Goal: Task Accomplishment & Management: Complete application form

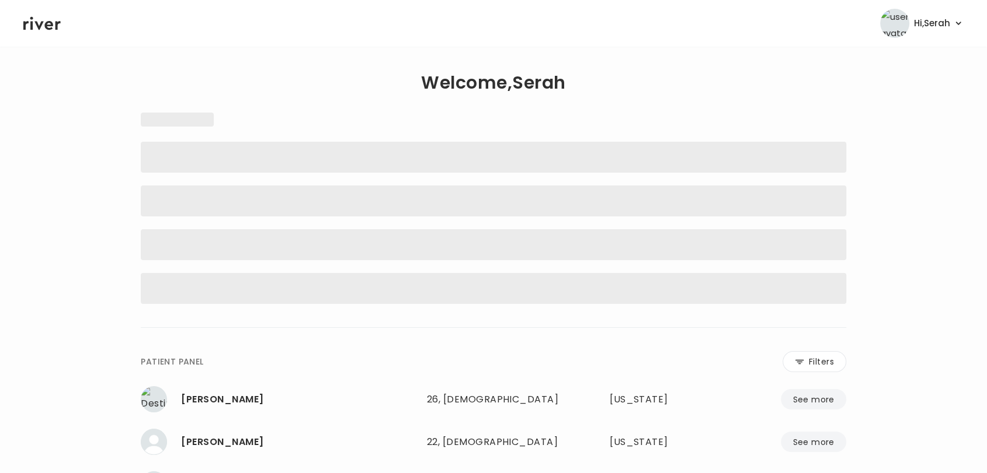
click at [44, 27] on icon at bounding box center [41, 24] width 37 height 18
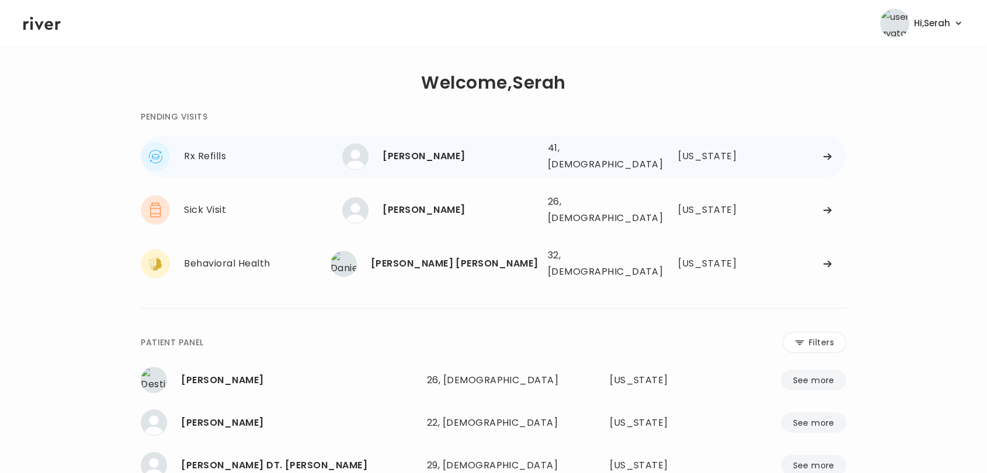
click at [431, 152] on div "JOHN HARTLAUB" at bounding box center [459, 156] width 155 height 16
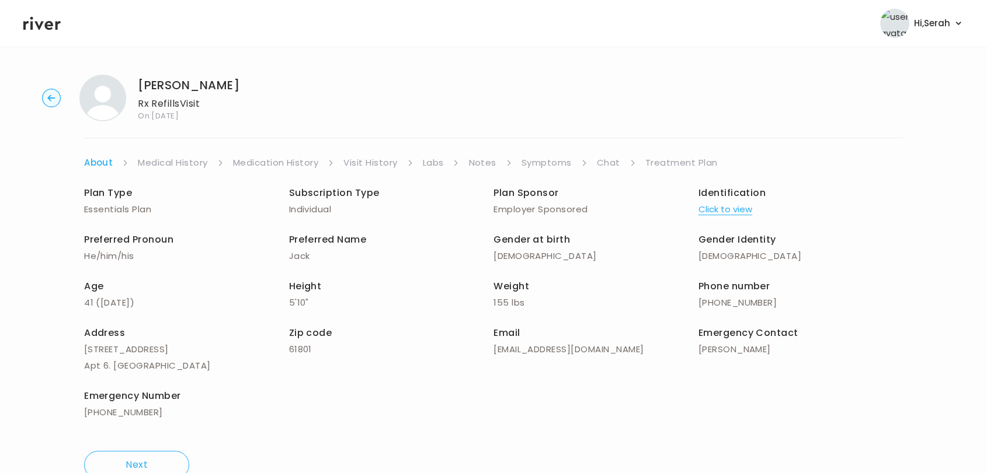
click at [548, 156] on link "Symptoms" at bounding box center [546, 163] width 50 height 16
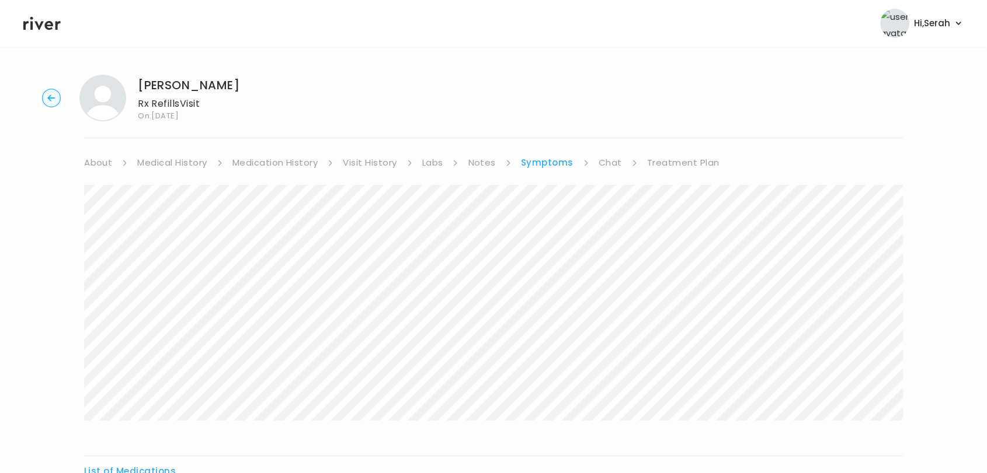
scroll to position [144, 0]
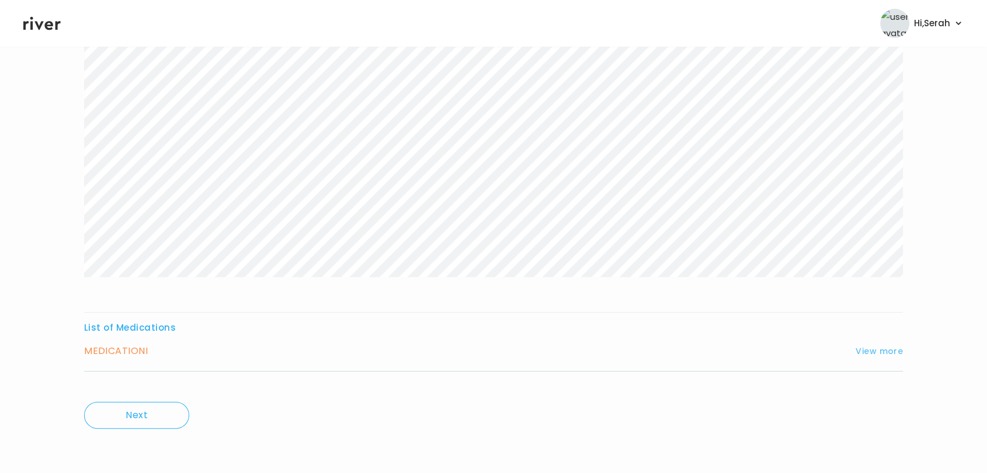
click at [879, 347] on button "View more" at bounding box center [878, 351] width 47 height 14
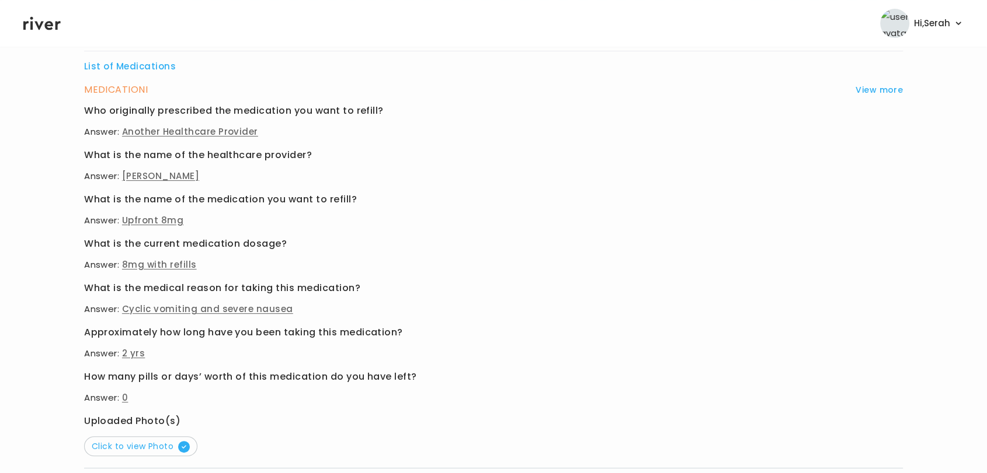
scroll to position [406, 0]
click at [158, 445] on span "Click to view Photo" at bounding box center [141, 446] width 98 height 12
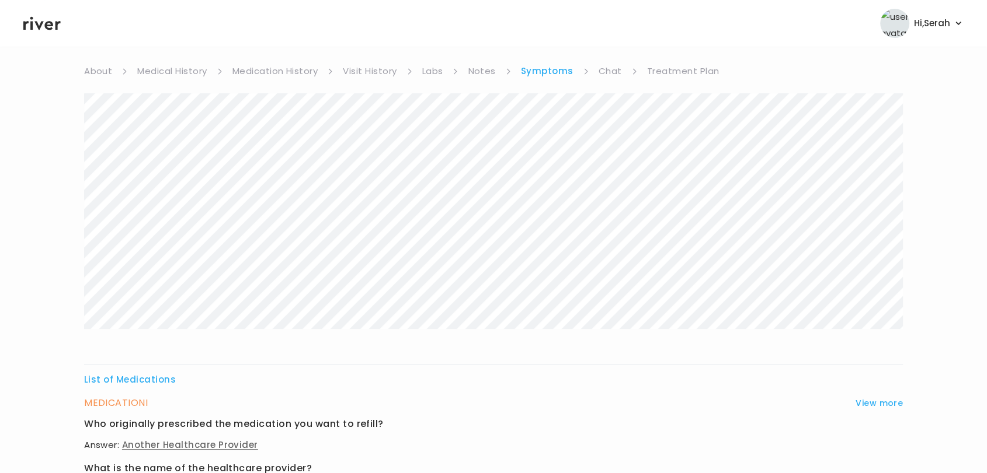
scroll to position [0, 0]
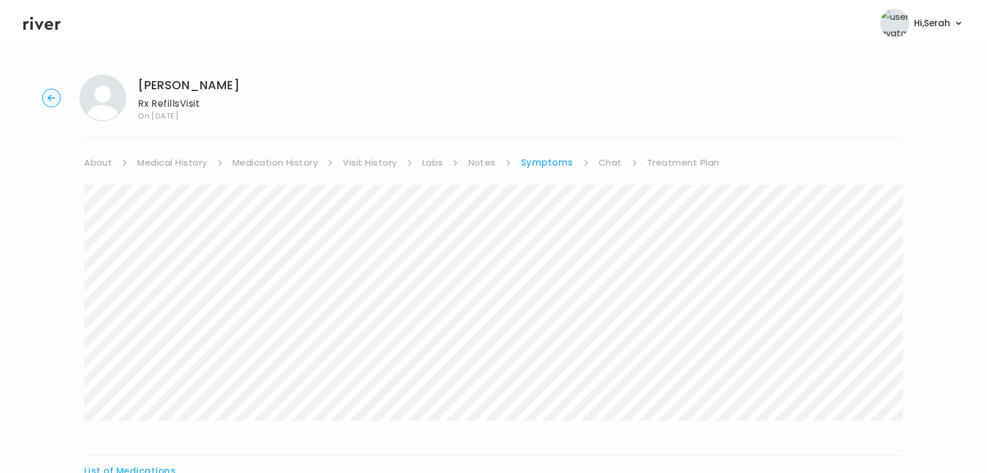
click at [607, 163] on link "Chat" at bounding box center [609, 163] width 23 height 16
click at [41, 22] on icon at bounding box center [41, 23] width 37 height 13
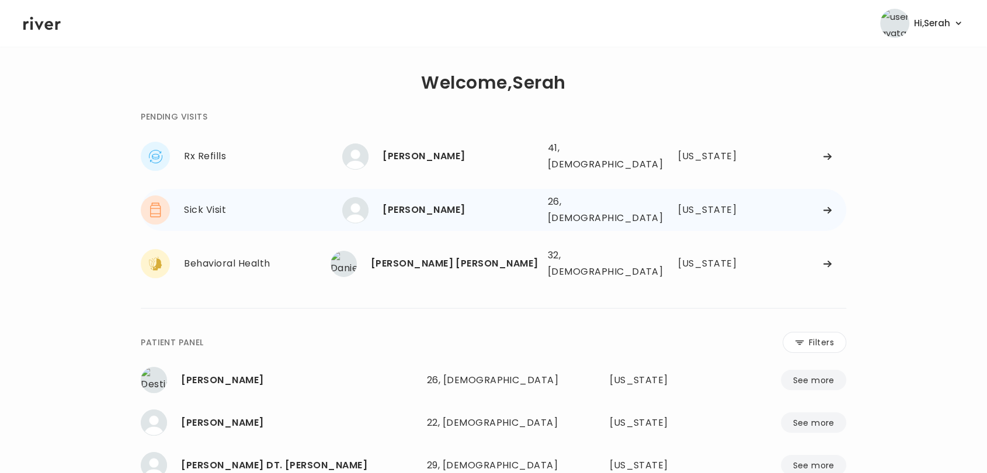
click at [424, 202] on div "MARISA SALAS" at bounding box center [459, 210] width 155 height 16
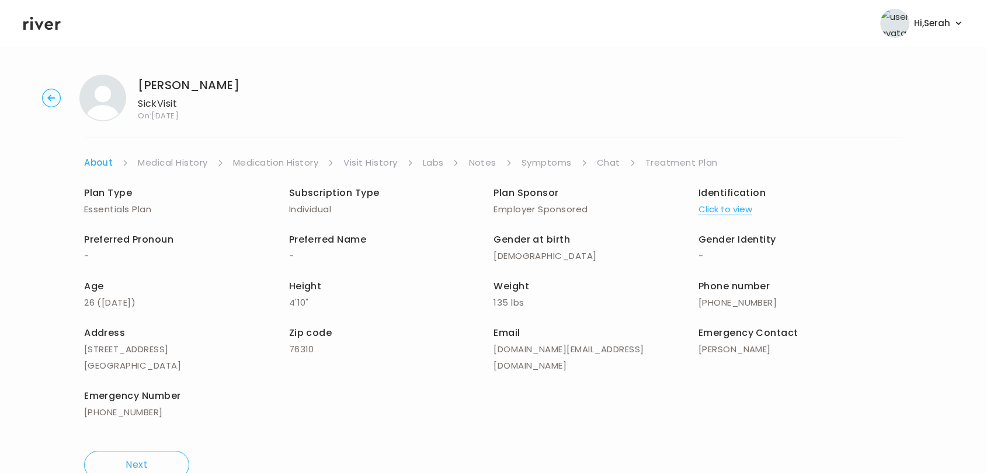
click at [602, 172] on div "Plan Type Essentials Plan Subscription Type Individual Plan Sponsor Employer Sp…" at bounding box center [493, 304] width 818 height 266
click at [619, 169] on li "Chat" at bounding box center [616, 163] width 39 height 16
click at [662, 169] on link "Treatment Plan" at bounding box center [681, 163] width 72 height 16
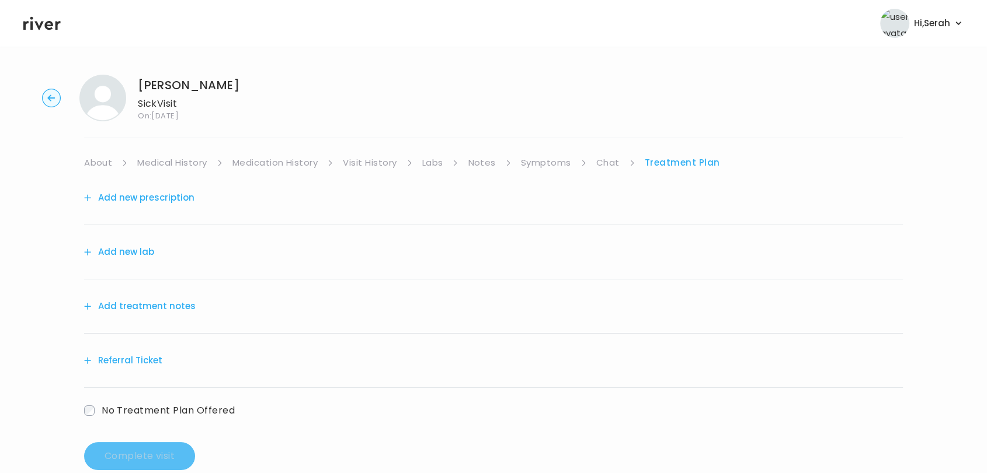
click at [158, 305] on button "Add treatment notes" at bounding box center [140, 306] width 112 height 16
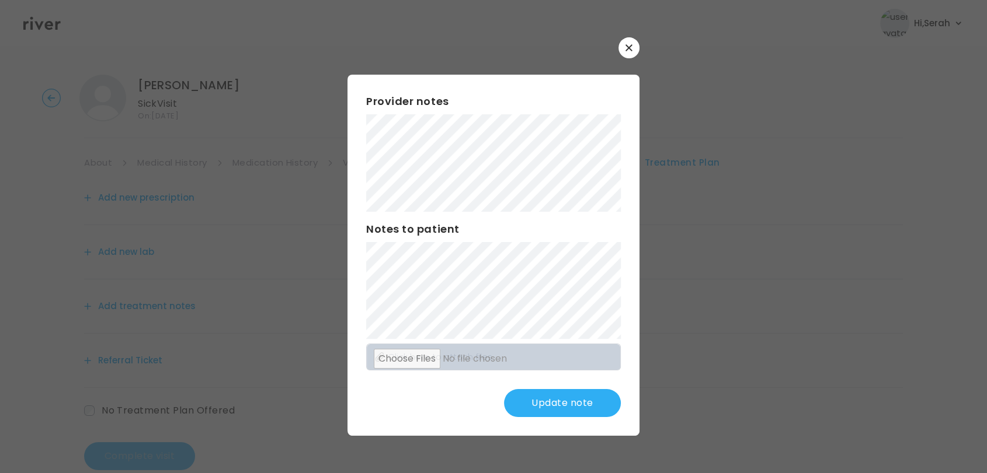
click at [560, 403] on button "Update note" at bounding box center [562, 403] width 117 height 28
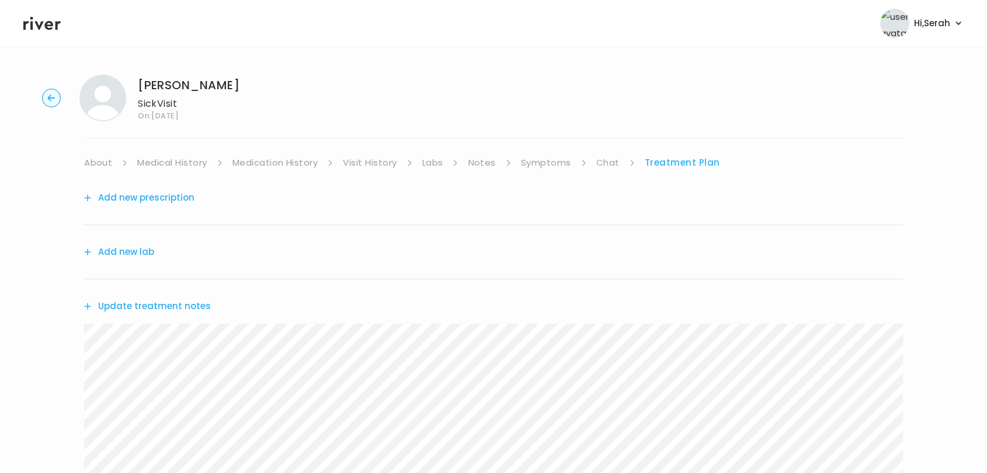
click at [544, 165] on link "Symptoms" at bounding box center [546, 163] width 50 height 16
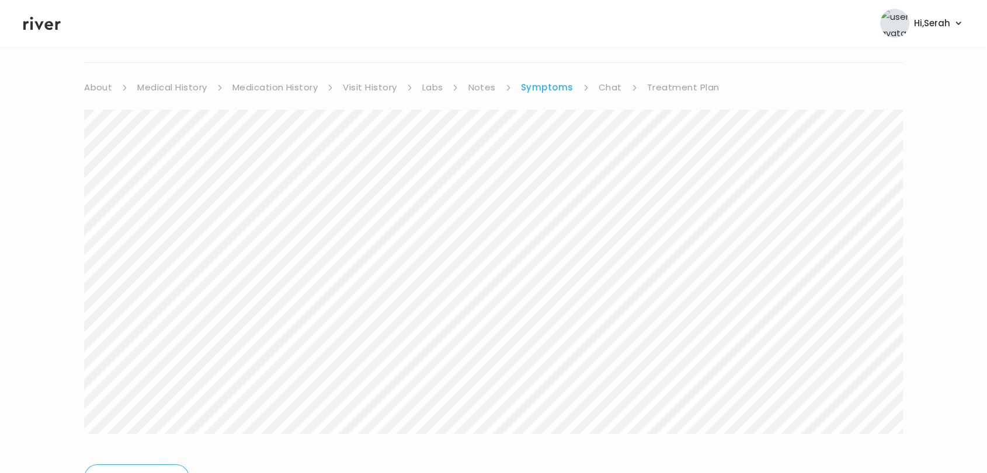
scroll to position [75, 0]
click at [666, 89] on link "Treatment Plan" at bounding box center [683, 88] width 72 height 16
click at [176, 238] on button "Update treatment notes" at bounding box center [147, 232] width 127 height 16
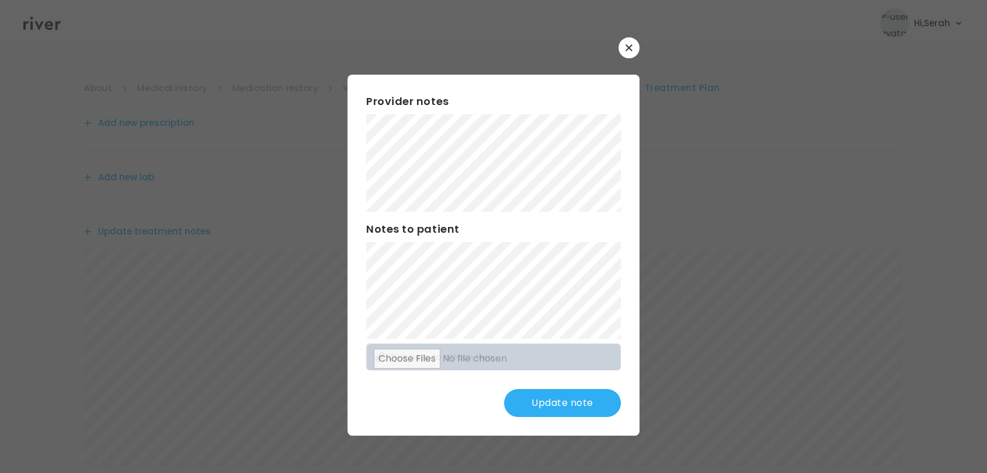
click at [556, 405] on button "Update note" at bounding box center [562, 403] width 117 height 28
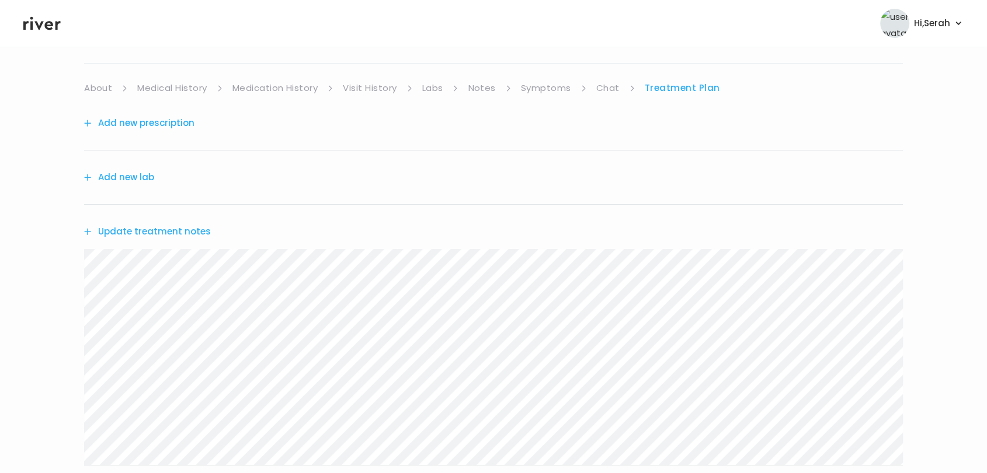
scroll to position [232, 0]
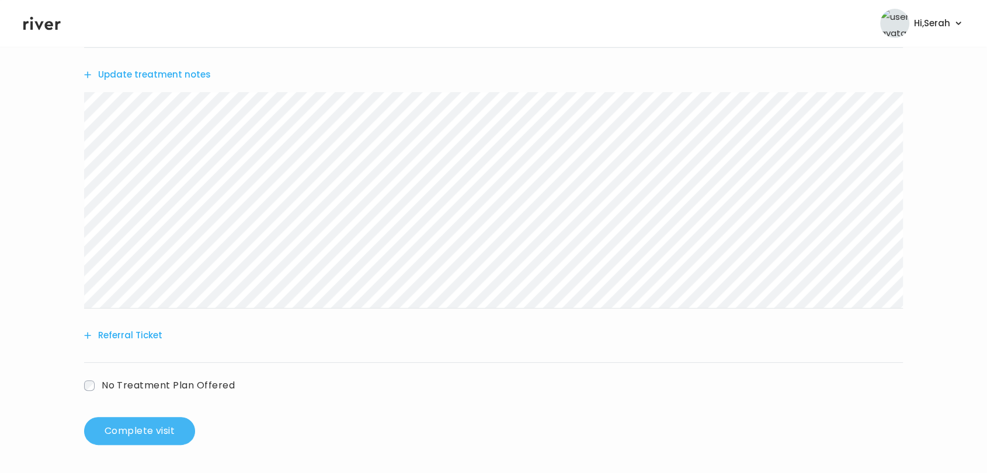
click at [144, 431] on button "Complete visit" at bounding box center [139, 431] width 111 height 28
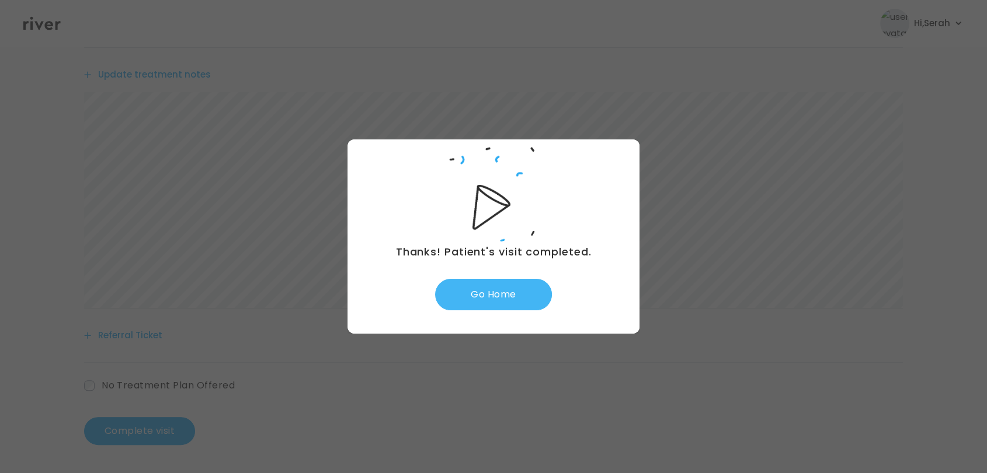
click at [489, 306] on button "Go Home" at bounding box center [493, 295] width 117 height 32
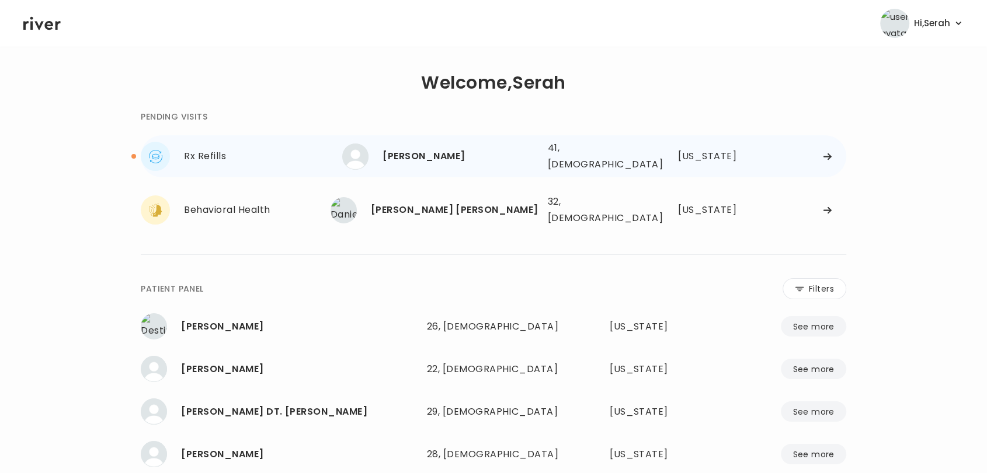
click at [416, 152] on div "[PERSON_NAME]" at bounding box center [459, 156] width 155 height 16
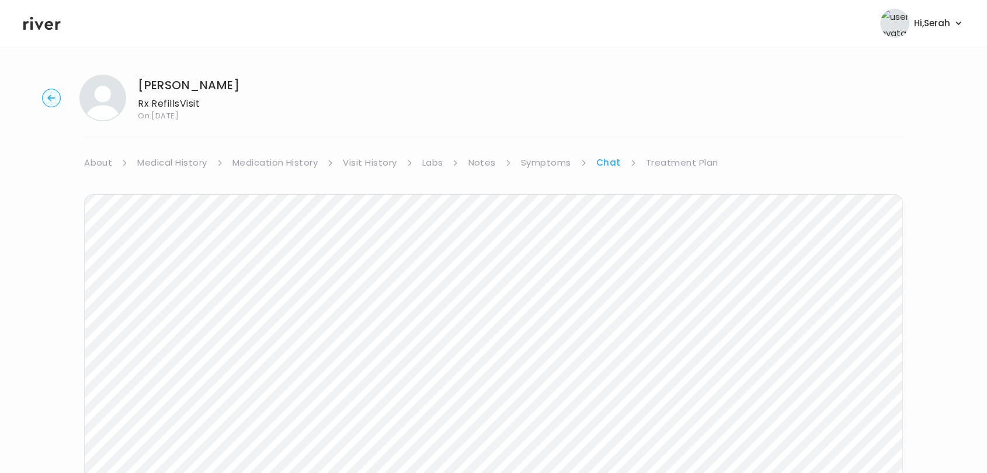
scroll to position [47, 0]
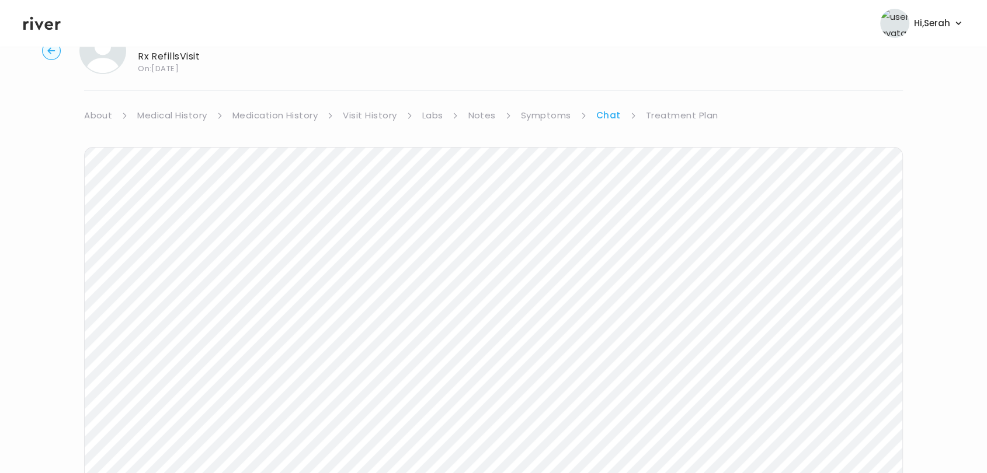
click at [557, 117] on link "Symptoms" at bounding box center [546, 115] width 50 height 16
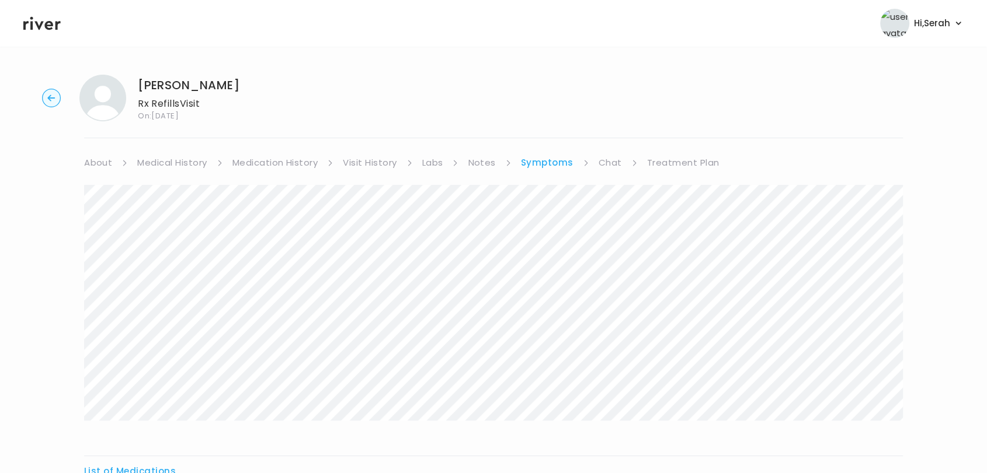
click at [664, 169] on link "Treatment Plan" at bounding box center [683, 163] width 72 height 16
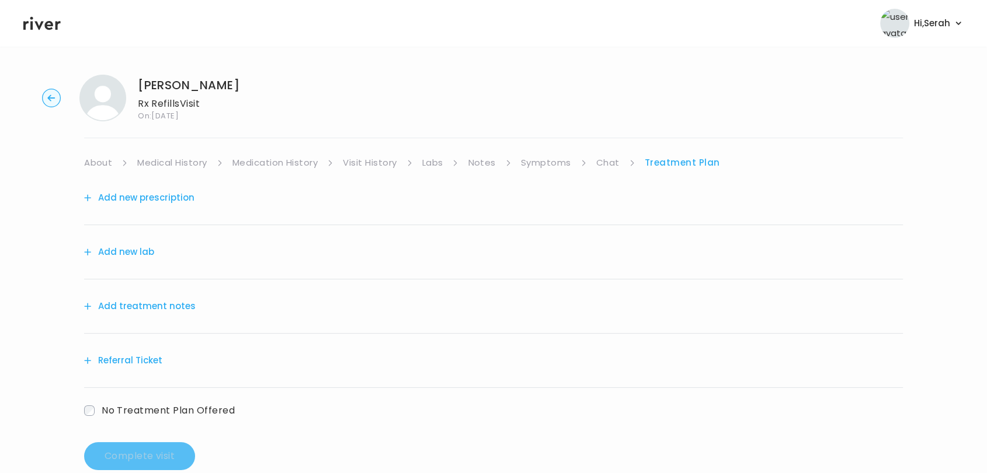
click at [566, 163] on link "Symptoms" at bounding box center [546, 163] width 50 height 16
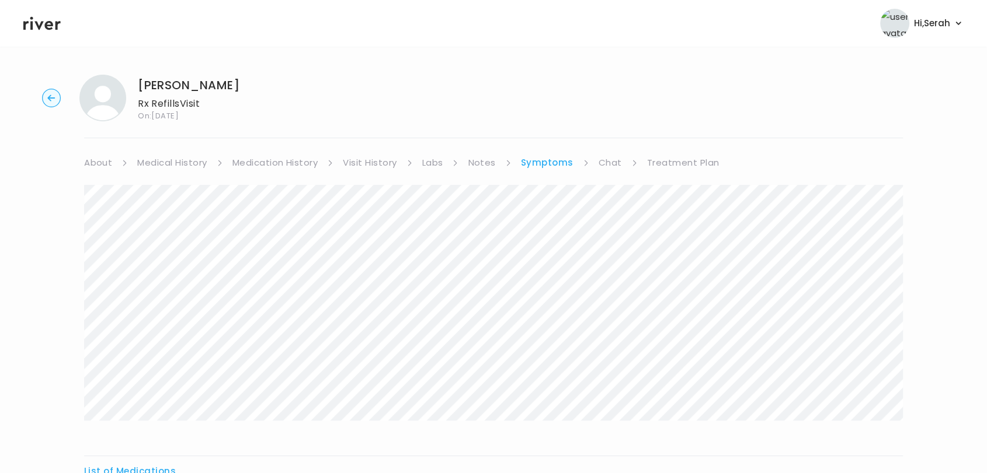
scroll to position [144, 0]
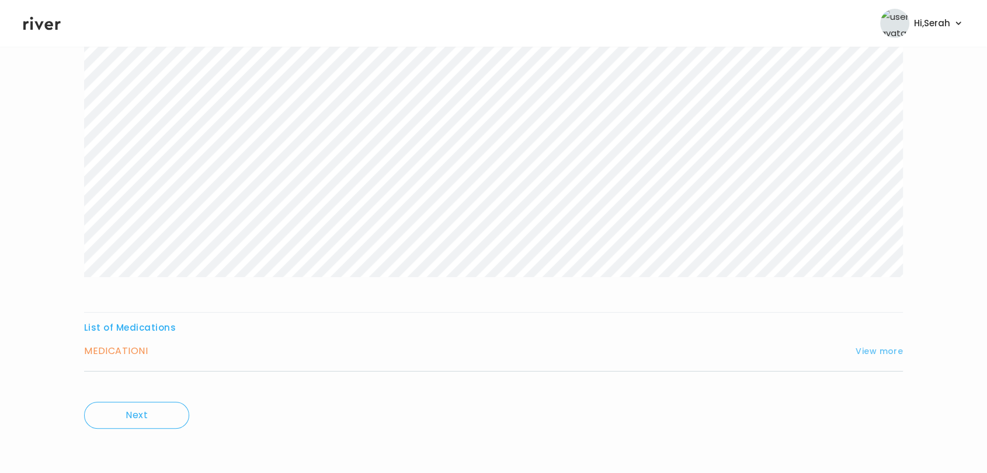
click at [873, 351] on button "View more" at bounding box center [878, 351] width 47 height 14
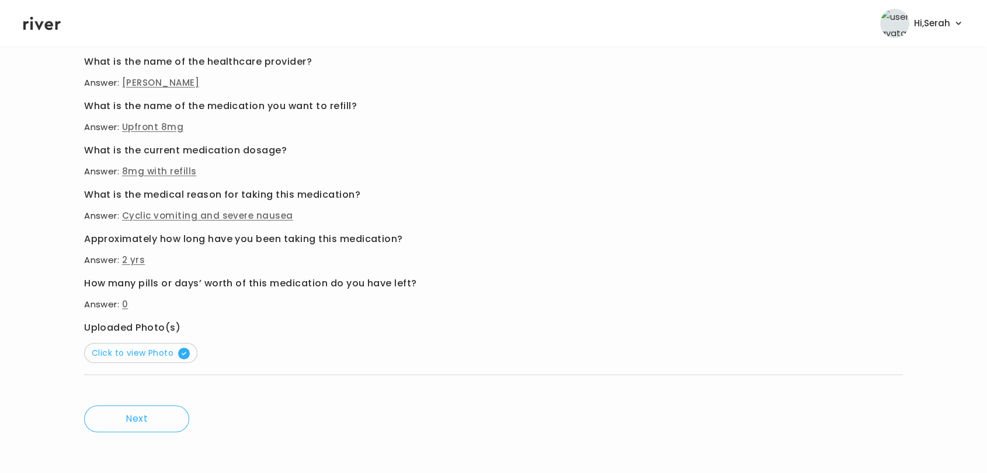
scroll to position [501, 0]
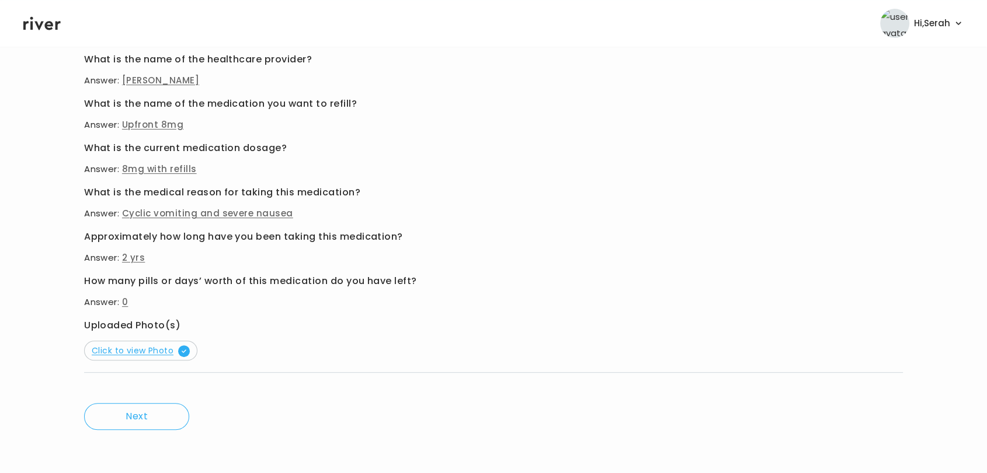
click at [153, 351] on span "Click to view Photo" at bounding box center [141, 351] width 98 height 12
click at [816, 72] on p "Answer: Dr Williams" at bounding box center [493, 80] width 818 height 16
click at [45, 28] on icon at bounding box center [41, 24] width 37 height 18
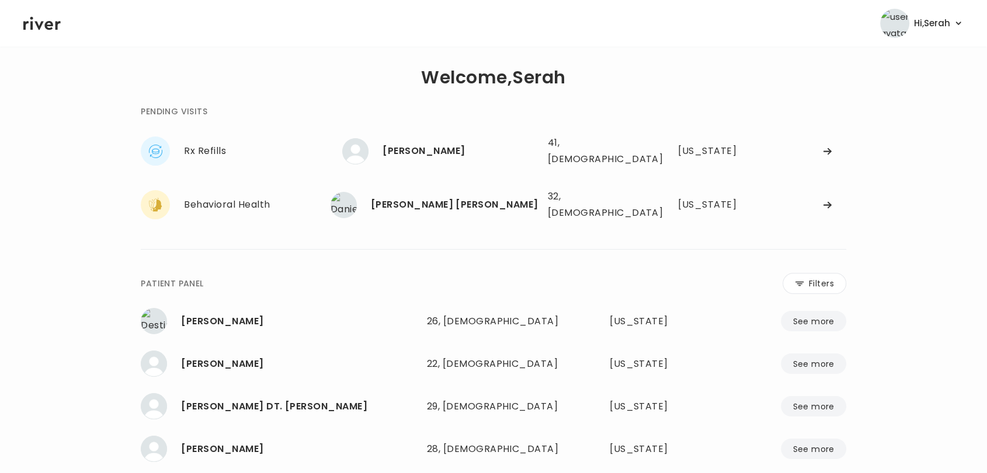
scroll to position [5, 0]
click at [427, 197] on div "[PERSON_NAME] [PERSON_NAME]" at bounding box center [455, 205] width 168 height 16
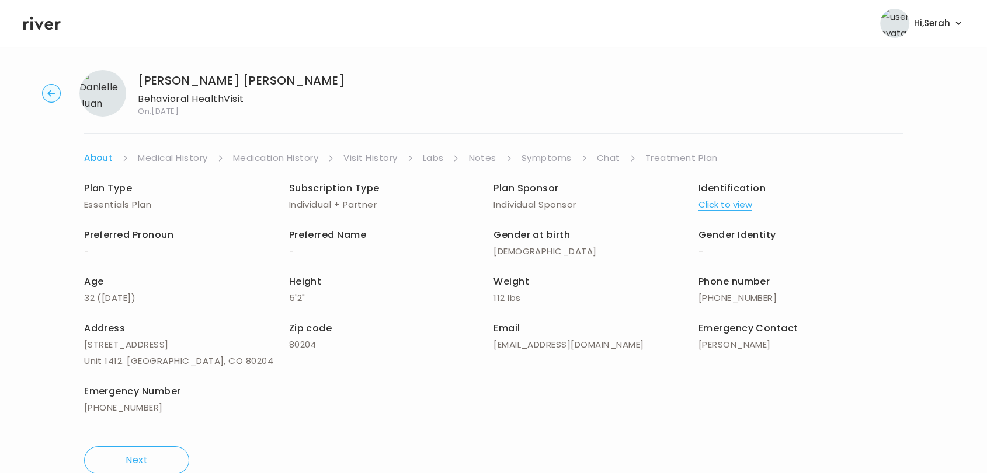
click at [602, 154] on link "Chat" at bounding box center [608, 158] width 23 height 16
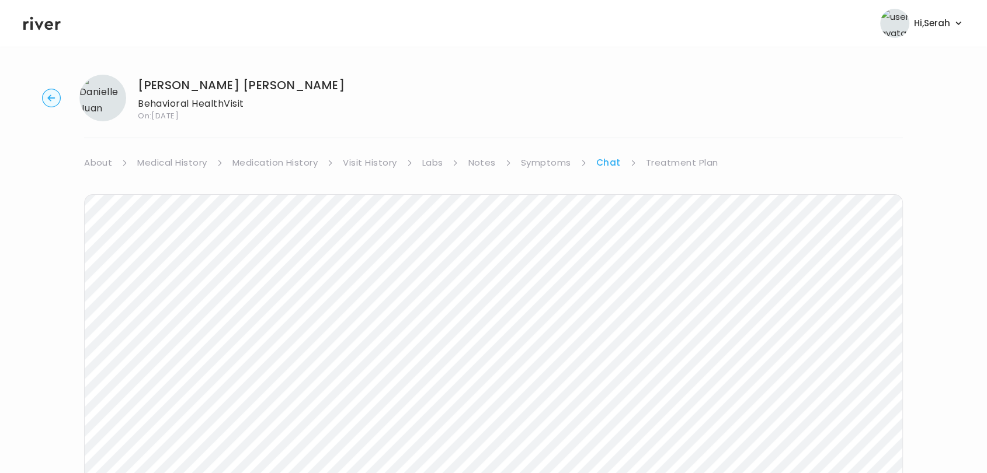
click at [660, 159] on link "Treatment Plan" at bounding box center [682, 163] width 72 height 16
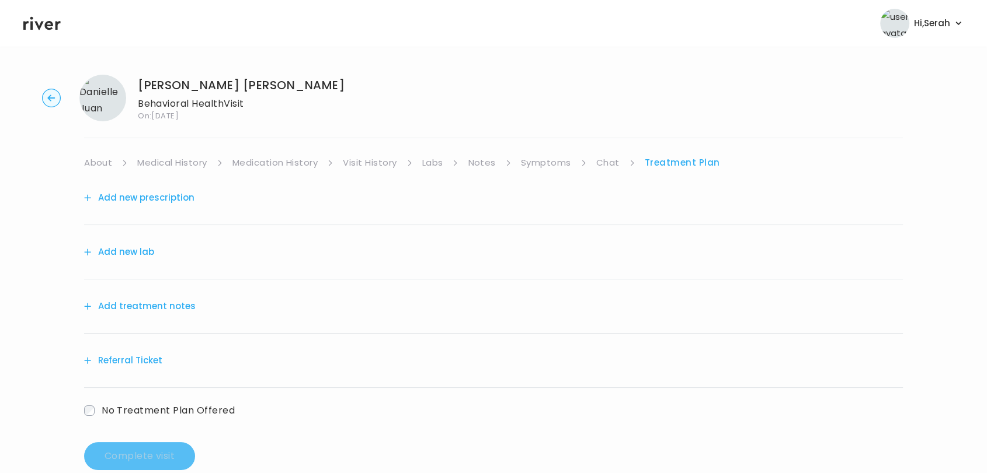
click at [537, 161] on link "Symptoms" at bounding box center [546, 163] width 50 height 16
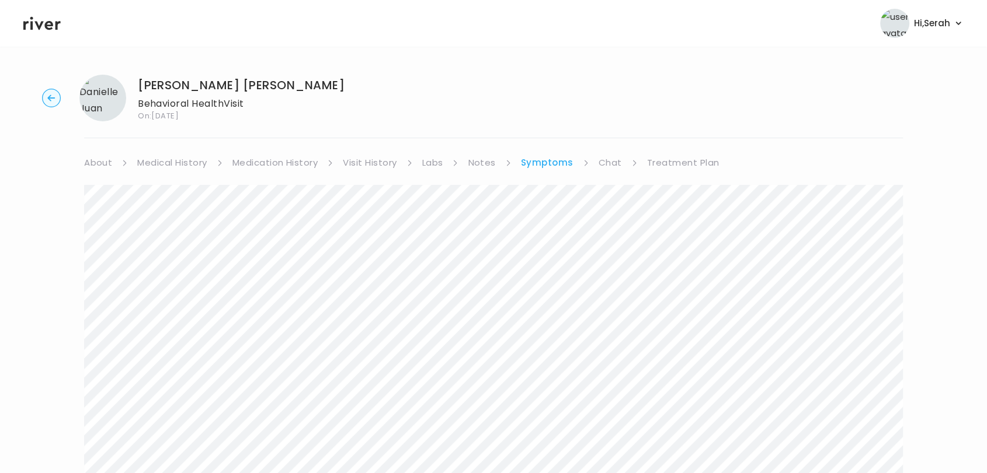
click at [684, 163] on link "Treatment Plan" at bounding box center [683, 163] width 72 height 16
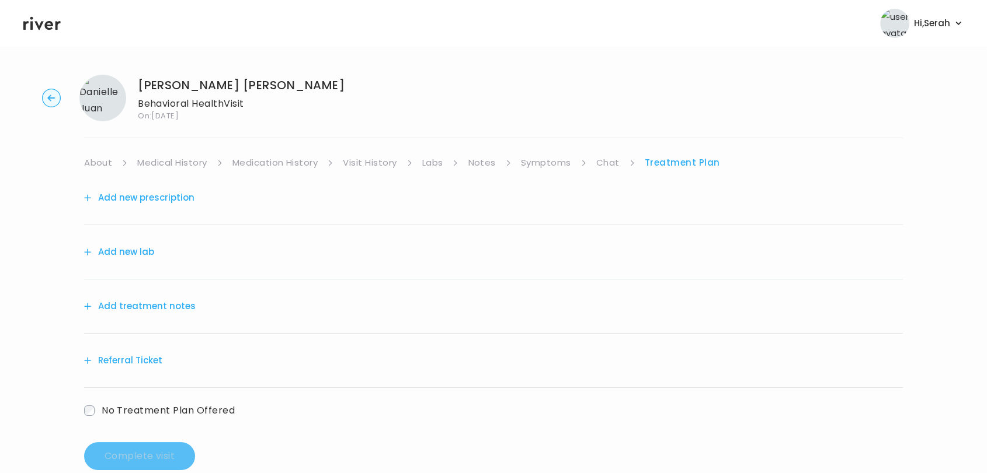
click at [128, 364] on button "Referral Ticket" at bounding box center [123, 361] width 78 height 16
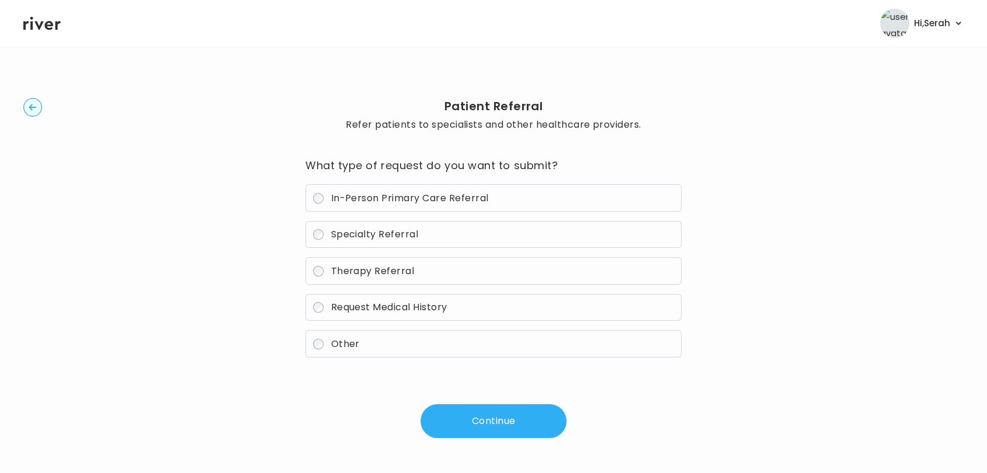
click at [372, 269] on span "Therapy Referral" at bounding box center [371, 270] width 83 height 13
click at [469, 434] on button "Continue" at bounding box center [493, 422] width 146 height 34
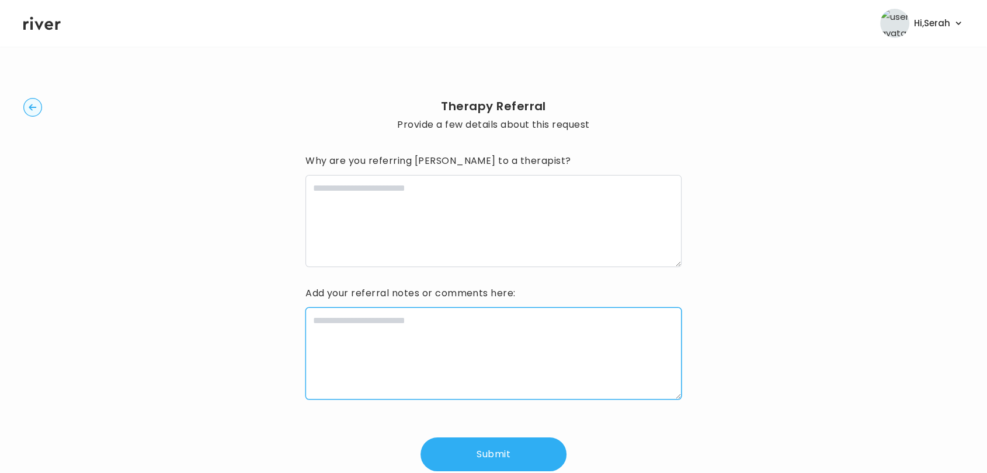
click at [392, 339] on textarea at bounding box center [493, 354] width 376 height 92
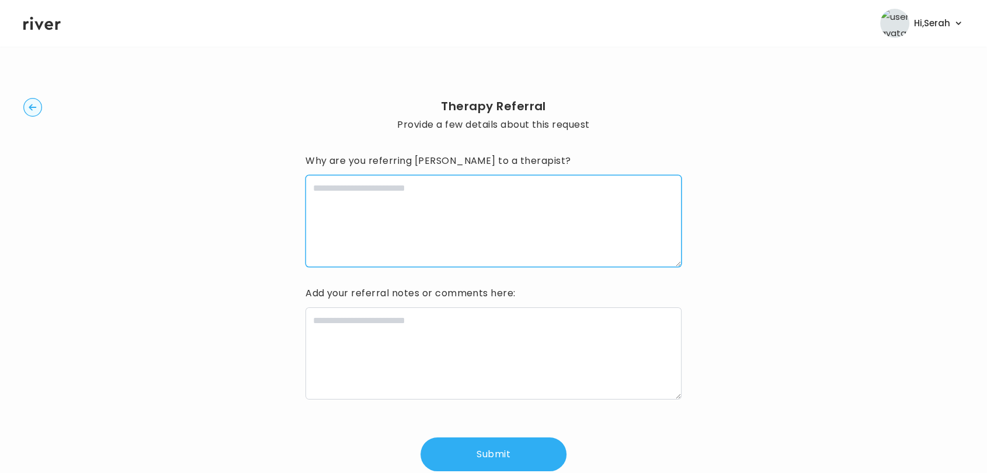
click at [416, 214] on textarea at bounding box center [493, 221] width 376 height 92
type textarea "**********"
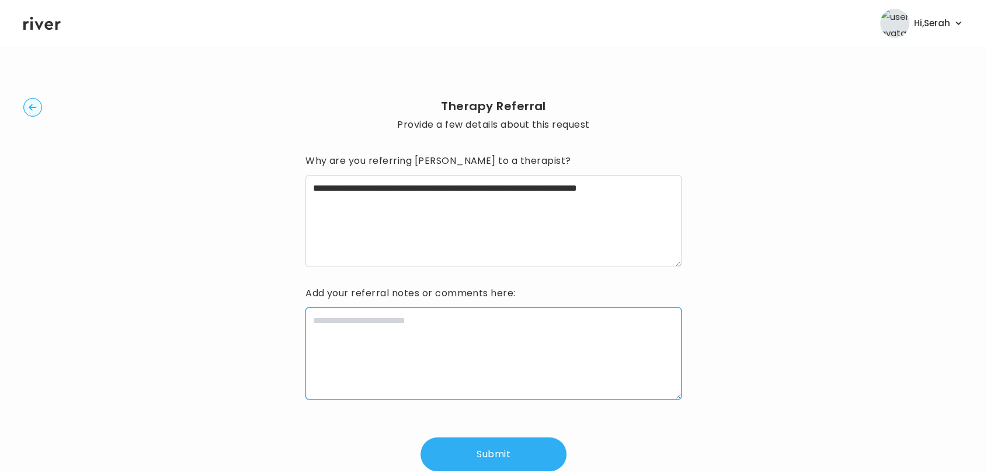
click at [384, 353] on textarea at bounding box center [493, 354] width 376 height 92
type textarea "**********"
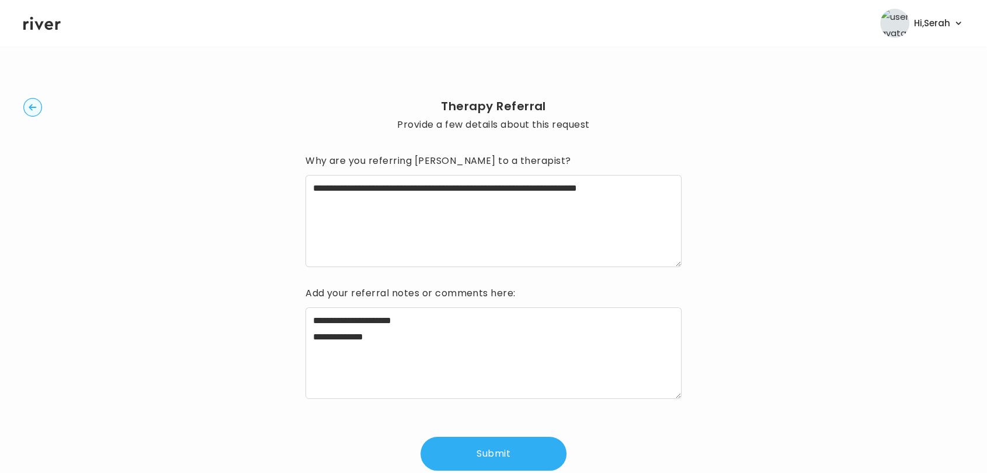
click at [518, 442] on button "Submit" at bounding box center [493, 454] width 146 height 34
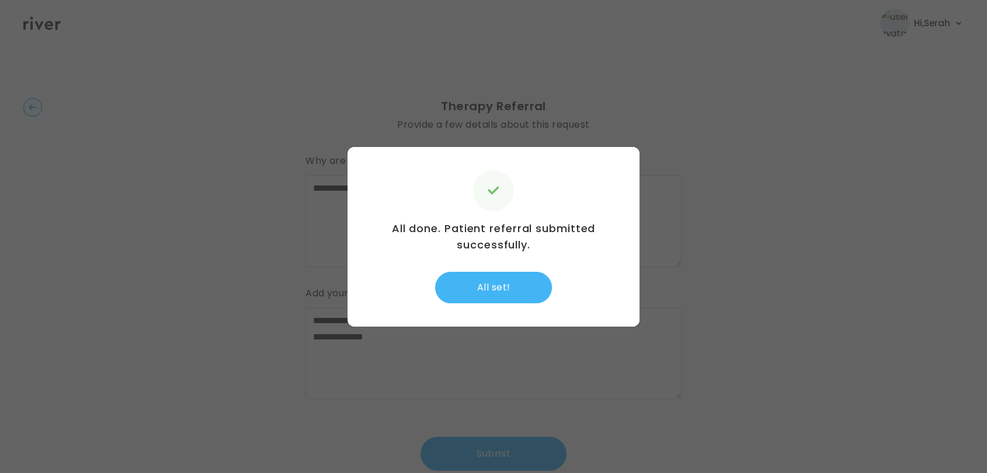
click at [486, 291] on button "All set!" at bounding box center [493, 288] width 117 height 32
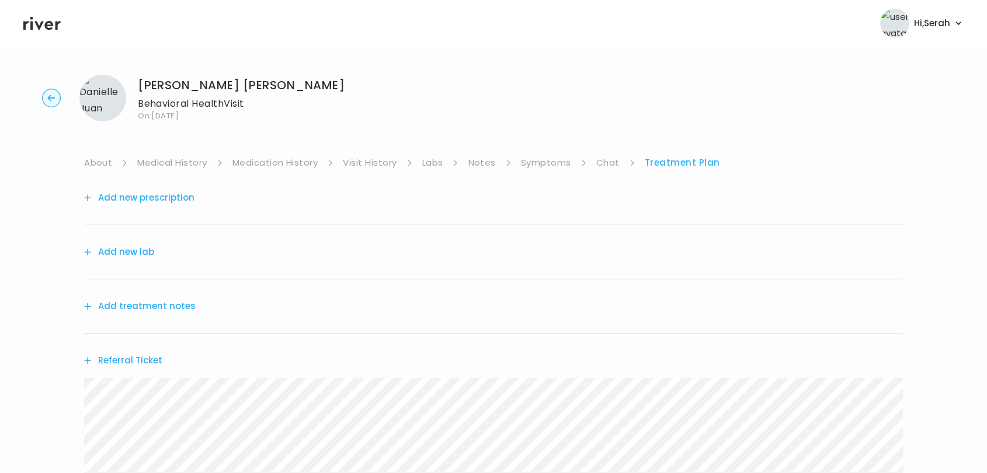
click at [159, 304] on button "Add treatment notes" at bounding box center [140, 306] width 112 height 16
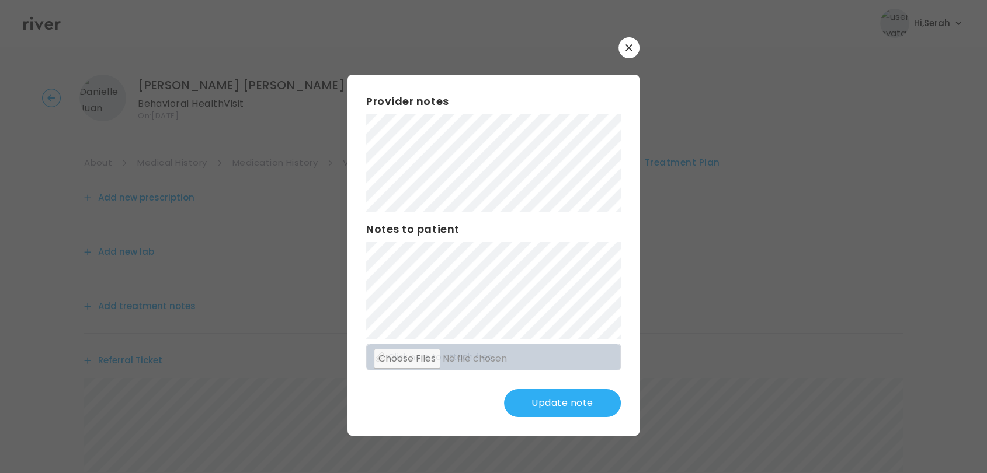
click at [546, 406] on button "Update note" at bounding box center [562, 403] width 117 height 28
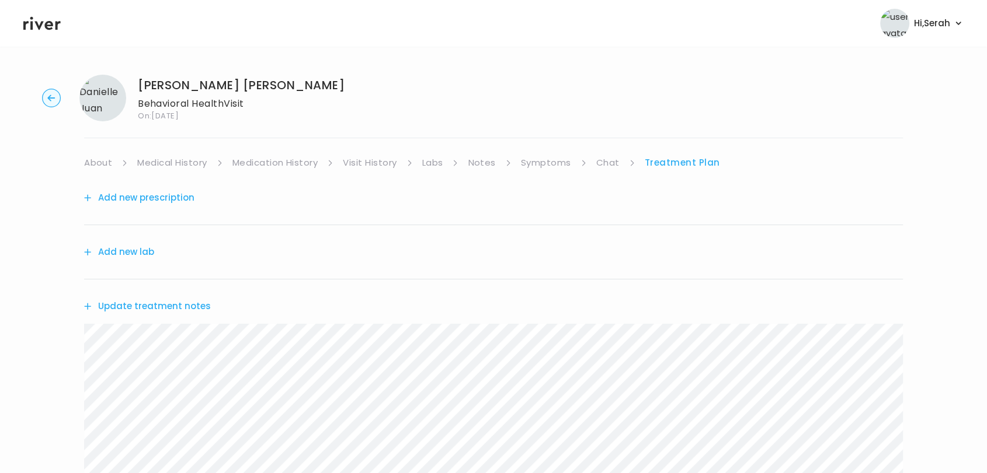
scroll to position [284, 0]
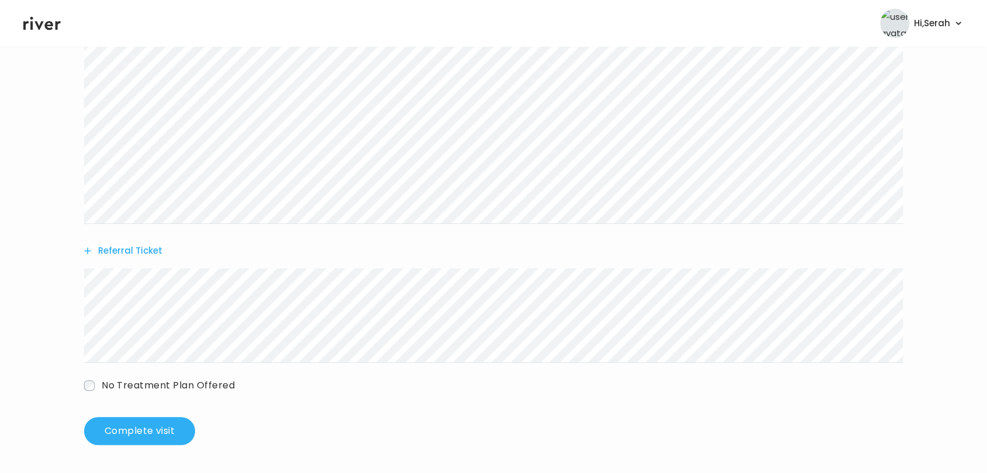
click at [161, 445] on div "Danielle Juan Behavioral Health Visit On: 11 Sep 2025 About Medical History Med…" at bounding box center [493, 118] width 987 height 673
click at [160, 429] on button "Complete visit" at bounding box center [139, 431] width 111 height 28
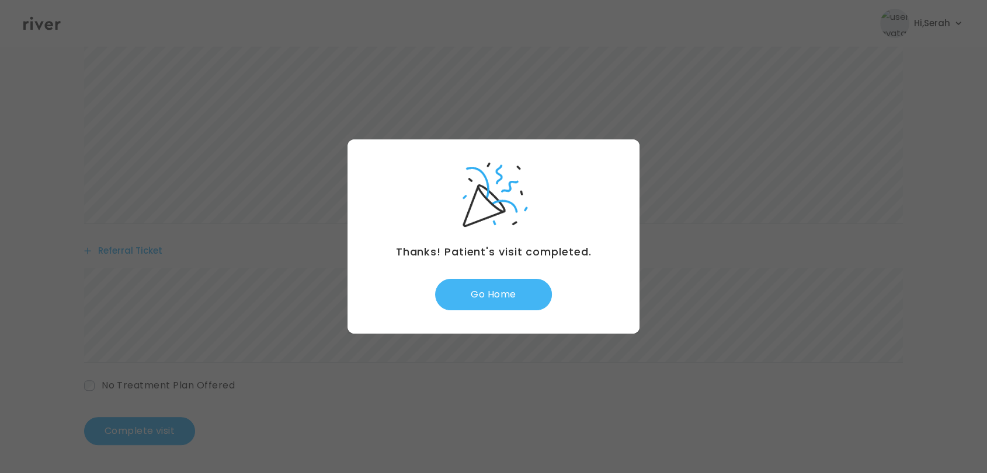
click at [515, 291] on button "Go Home" at bounding box center [493, 295] width 117 height 32
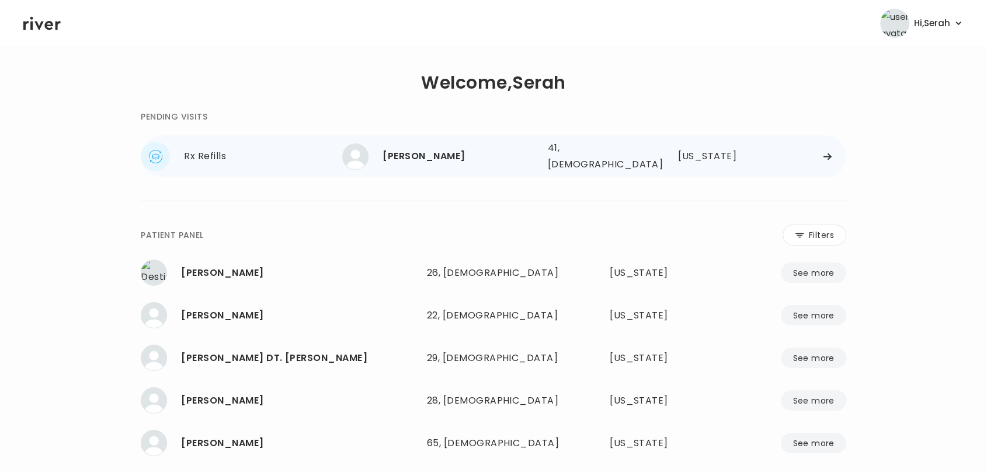
click at [464, 149] on div "[PERSON_NAME]" at bounding box center [459, 156] width 155 height 16
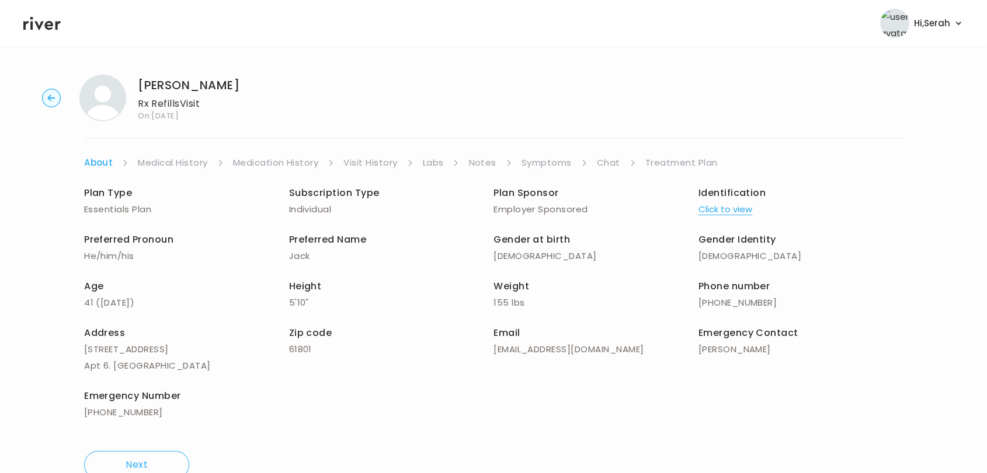
click at [661, 162] on link "Treatment Plan" at bounding box center [681, 163] width 72 height 16
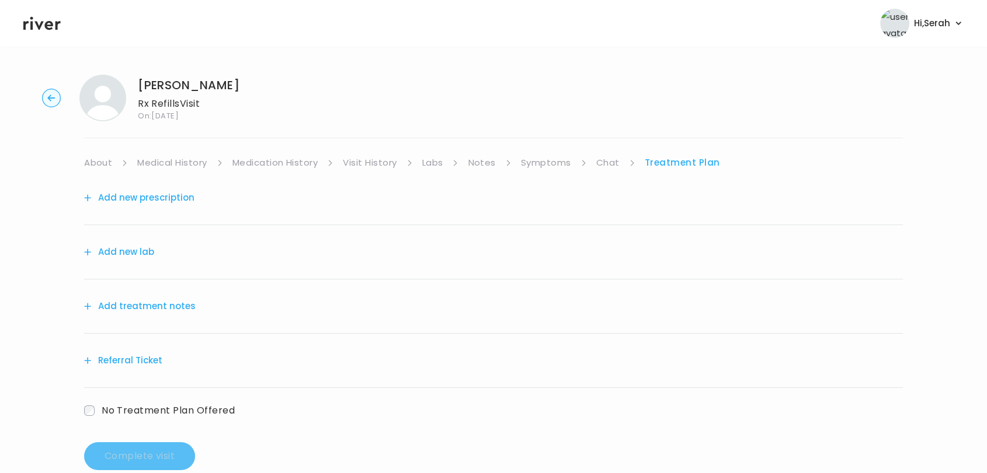
click at [138, 193] on button "Add new prescription" at bounding box center [139, 198] width 110 height 16
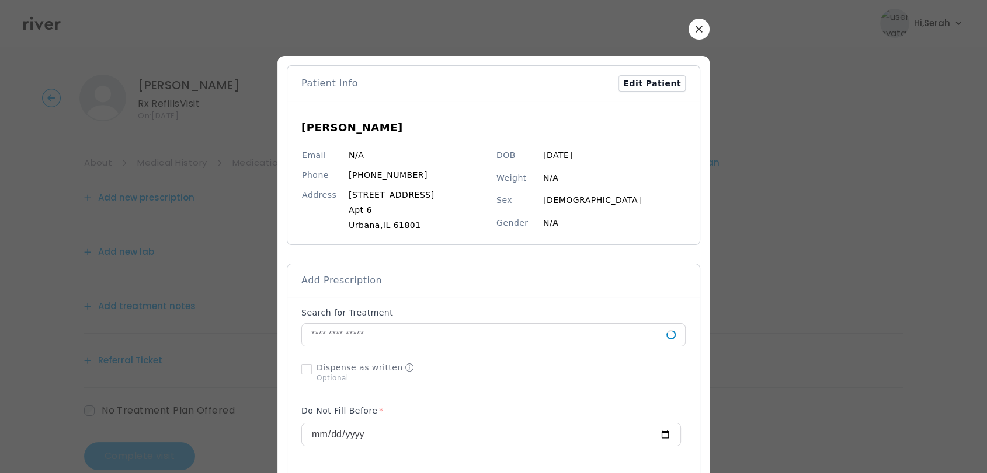
scroll to position [104, 0]
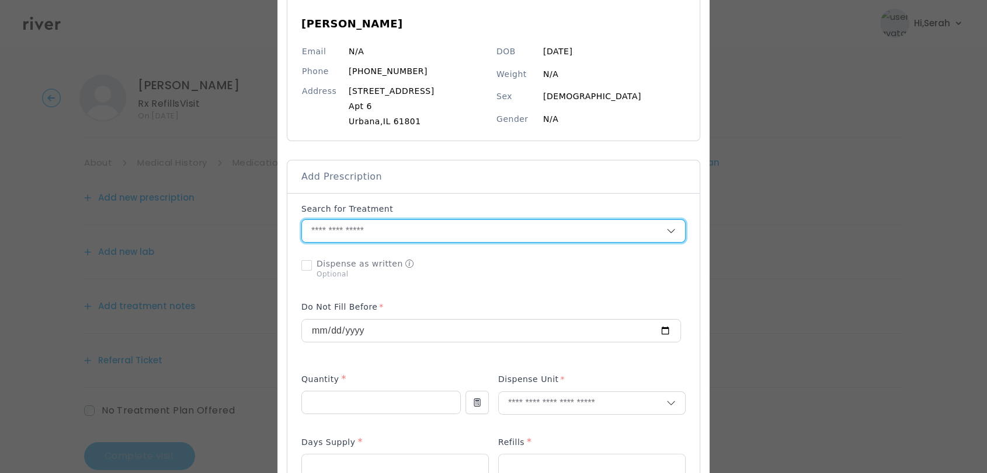
click at [445, 225] on input "text" at bounding box center [484, 231] width 364 height 22
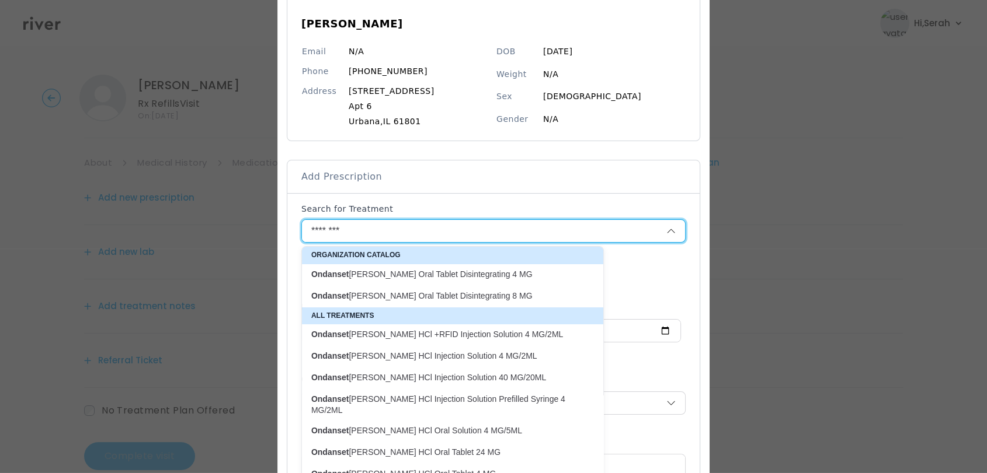
click at [440, 278] on p "Ondanset [PERSON_NAME] Oral Tablet Disintegrating 4 MG" at bounding box center [445, 274] width 269 height 11
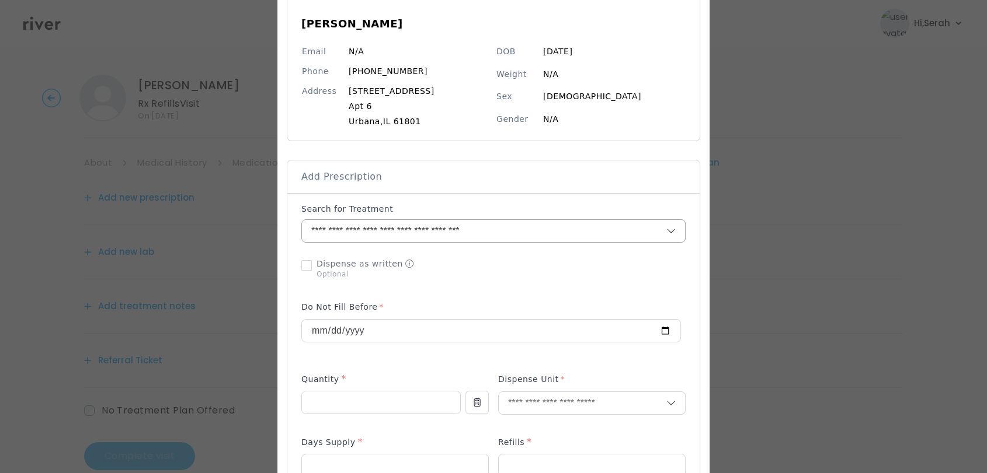
click at [450, 235] on input "**********" at bounding box center [470, 231] width 336 height 22
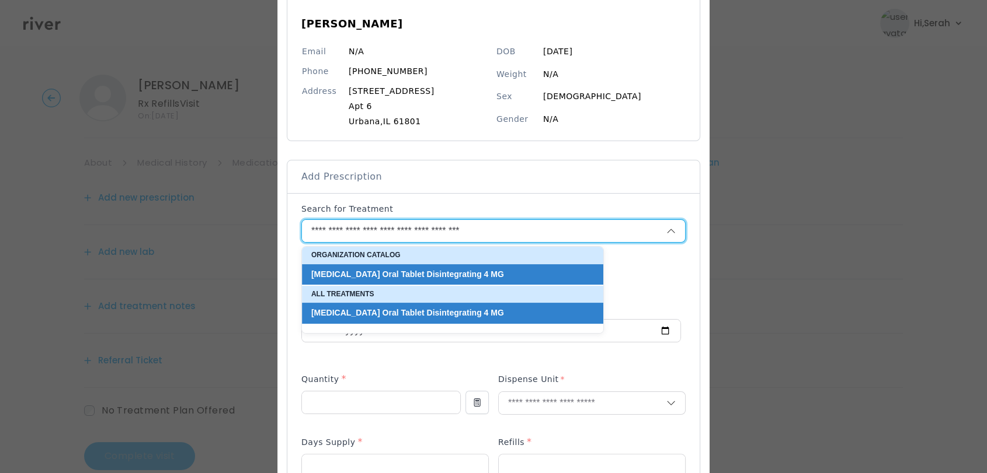
click at [450, 235] on input "**********" at bounding box center [470, 231] width 336 height 22
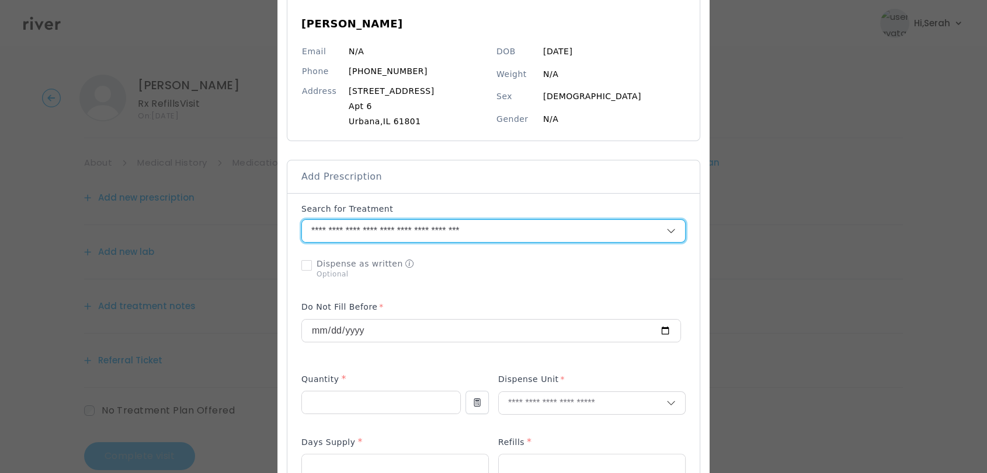
click at [450, 235] on input "**********" at bounding box center [470, 231] width 336 height 22
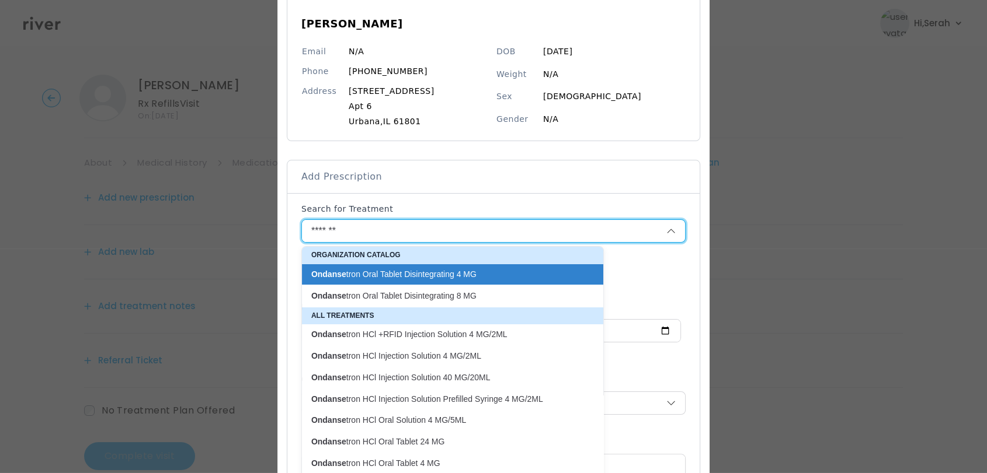
scroll to position [22, 0]
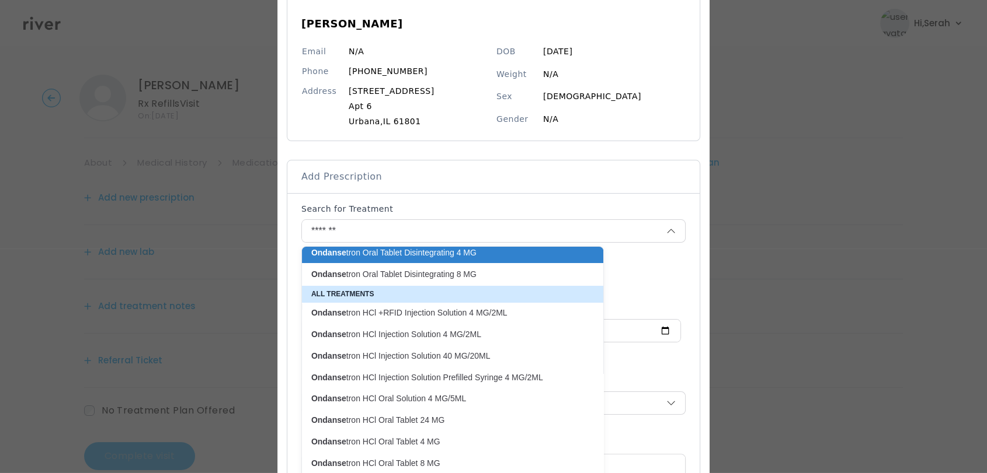
click at [410, 438] on p "Ondanse tron HCl Oral Tablet 4 MG" at bounding box center [445, 442] width 269 height 11
type input "**********"
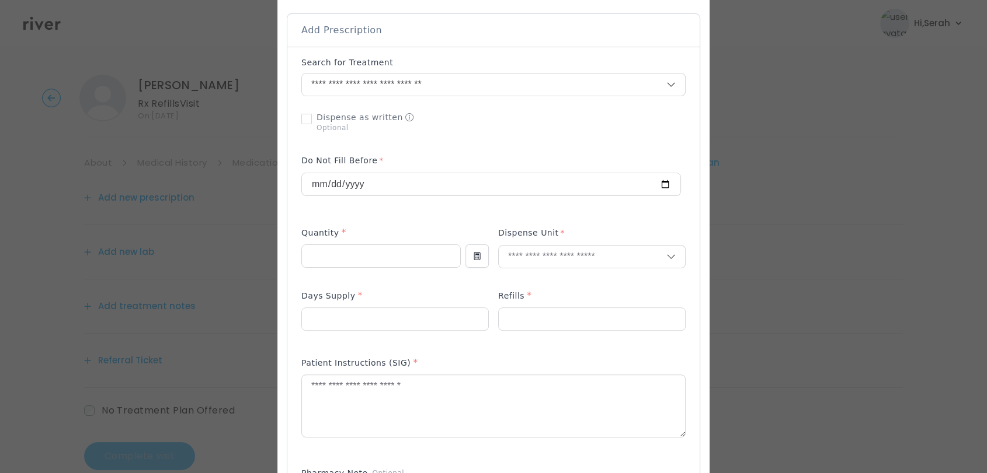
scroll to position [260, 0]
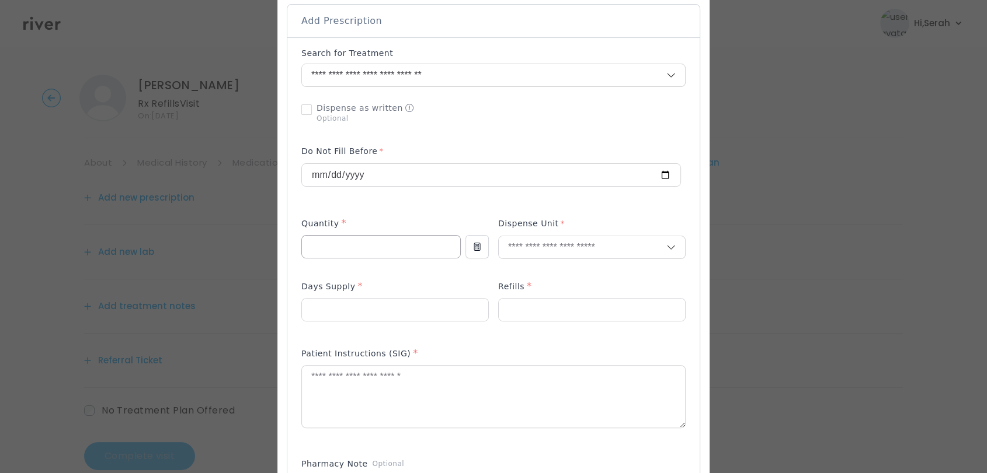
click at [392, 241] on input "number" at bounding box center [381, 247] width 158 height 22
click at [327, 384] on textarea at bounding box center [493, 397] width 383 height 62
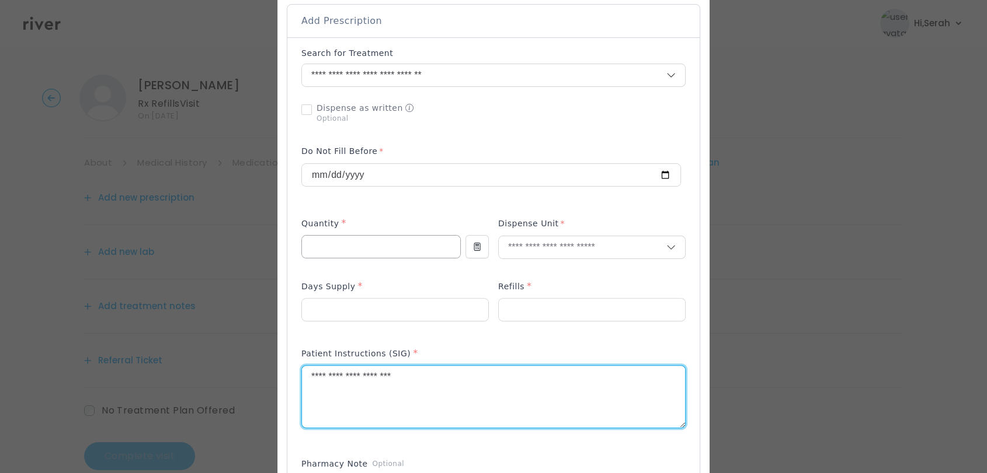
type textarea "**********"
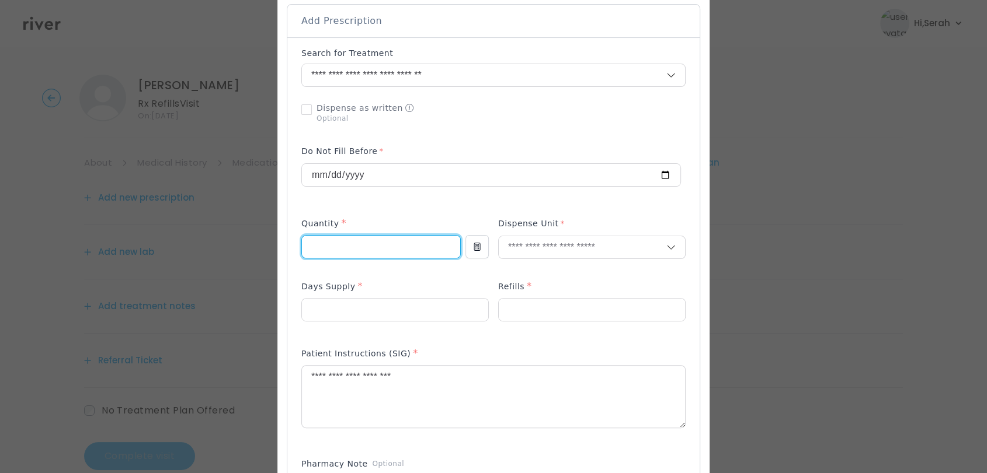
click at [354, 245] on input "number" at bounding box center [381, 247] width 158 height 22
click at [354, 245] on input "*" at bounding box center [381, 247] width 158 height 22
type input "**"
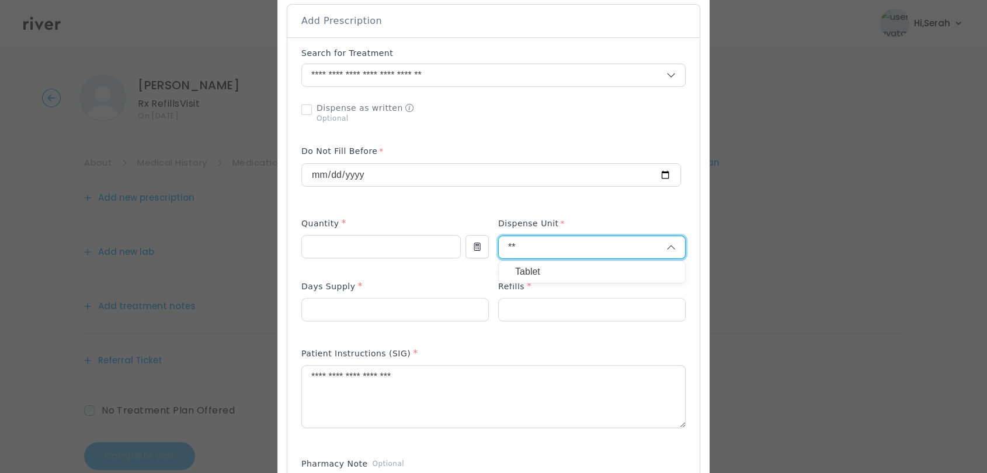
type input "**"
click at [524, 273] on p "Tablet" at bounding box center [592, 272] width 154 height 17
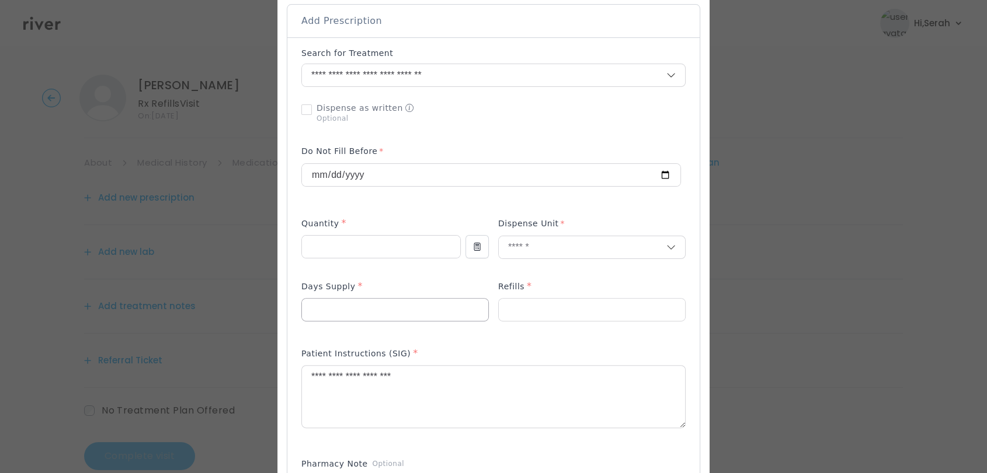
click at [400, 307] on input "number" at bounding box center [395, 310] width 186 height 22
type input "**"
type input "*"
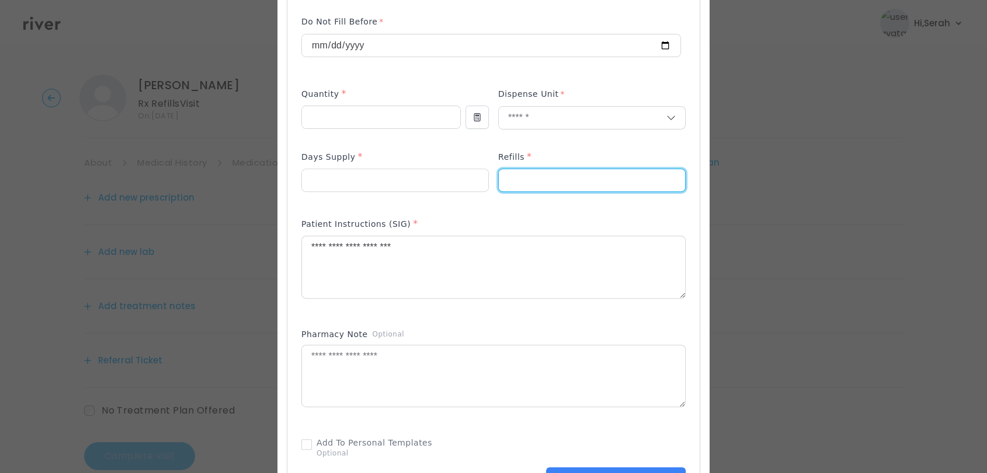
type input "*"
click at [479, 211] on div "Add Prescription to Order" at bounding box center [493, 203] width 384 height 571
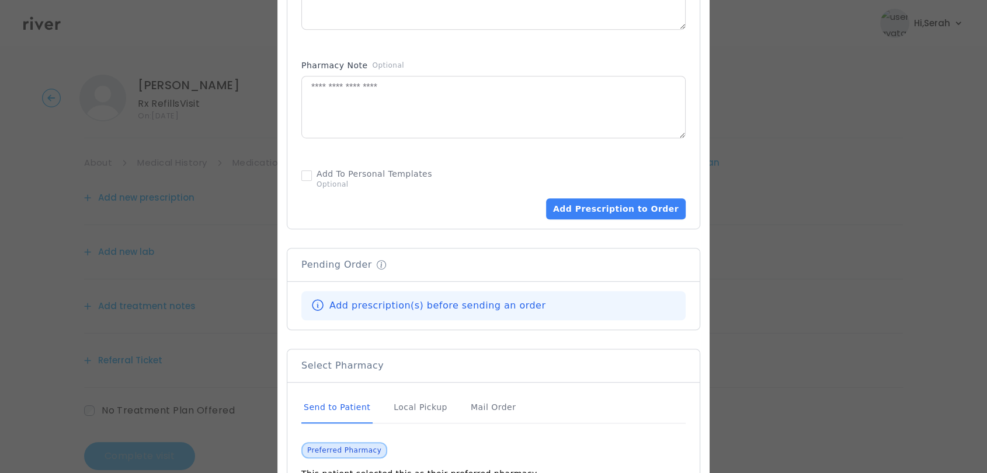
scroll to position [659, 0]
click at [615, 211] on button "Add Prescription to Order" at bounding box center [616, 208] width 140 height 21
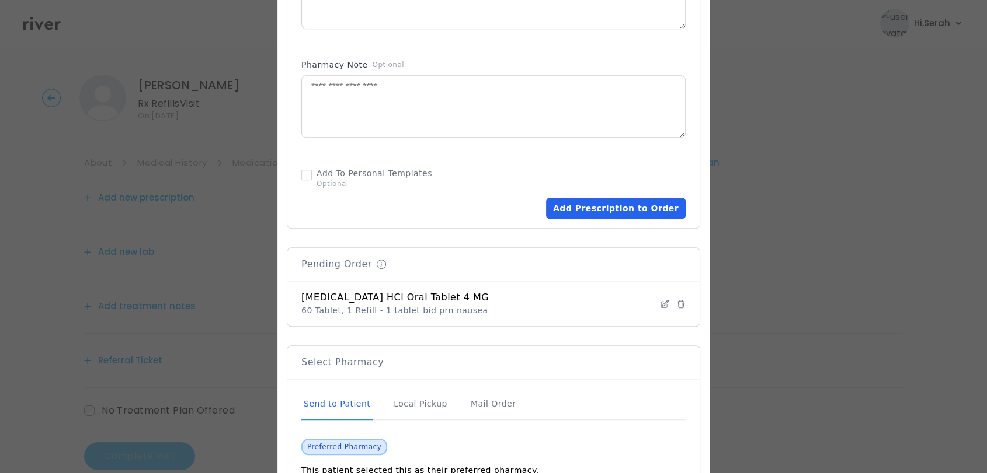
scroll to position [799, 0]
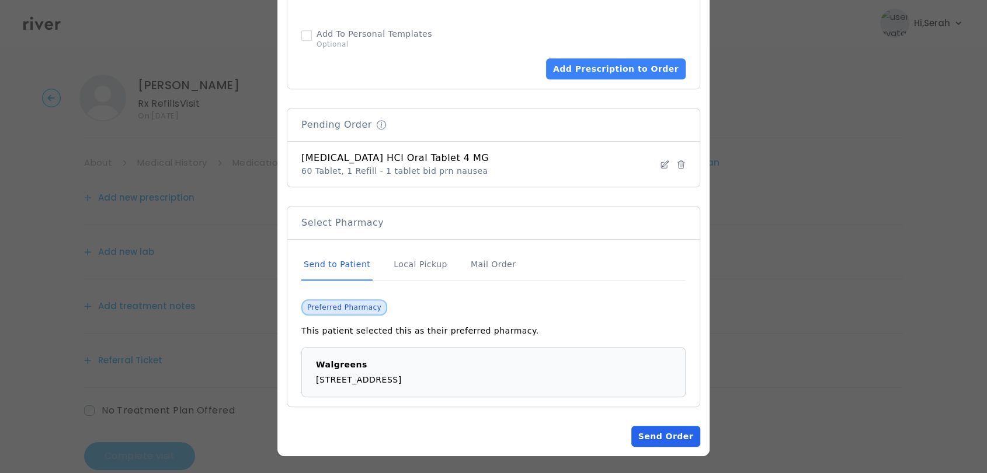
click at [653, 435] on button "Send Order" at bounding box center [665, 436] width 69 height 21
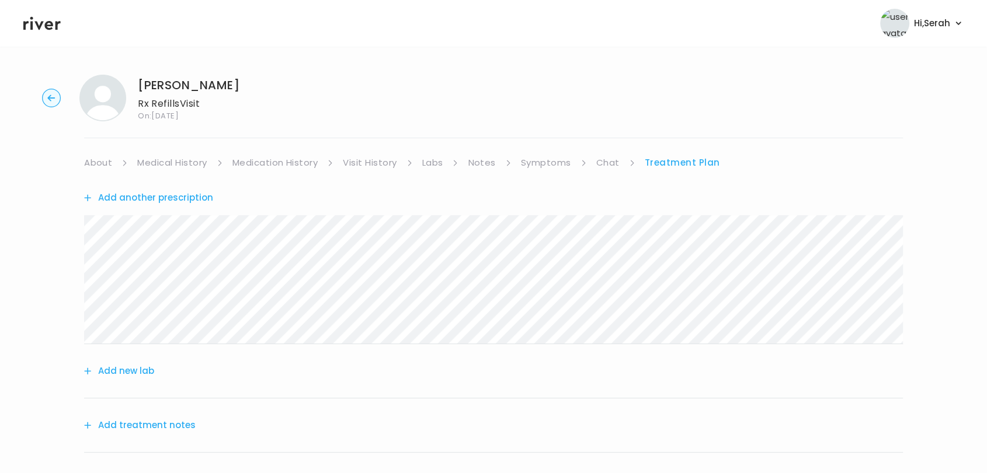
scroll to position [144, 0]
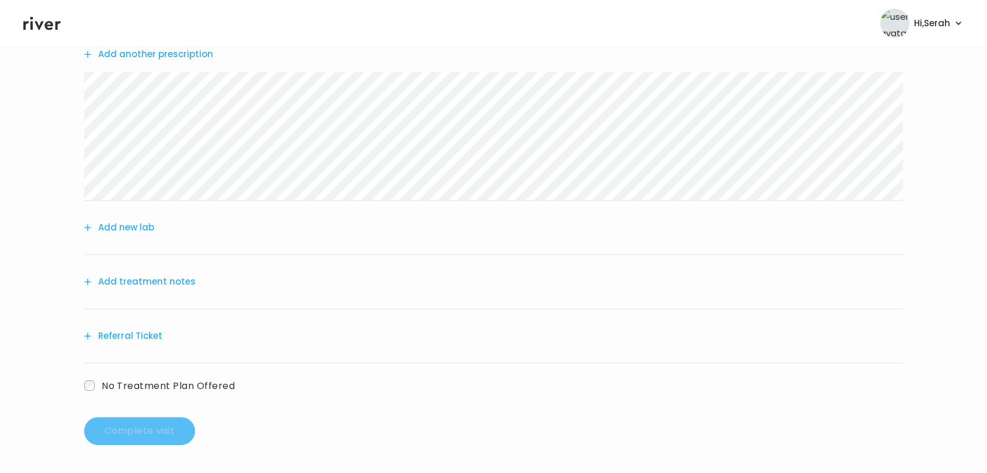
click at [130, 278] on button "Add treatment notes" at bounding box center [140, 282] width 112 height 16
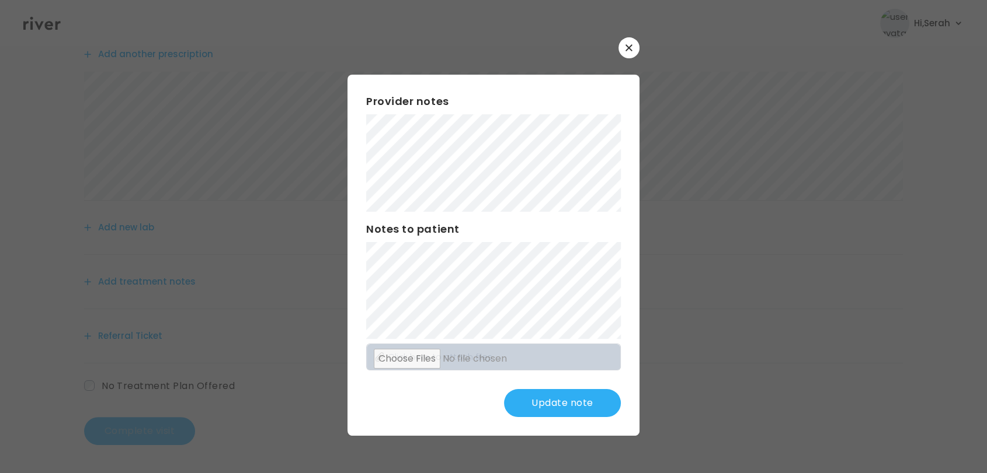
click at [545, 393] on button "Update note" at bounding box center [562, 403] width 117 height 28
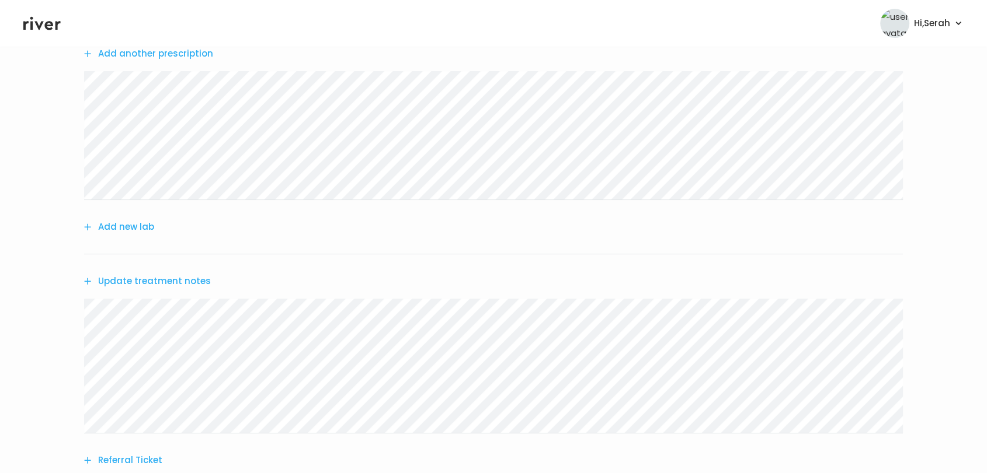
scroll to position [269, 0]
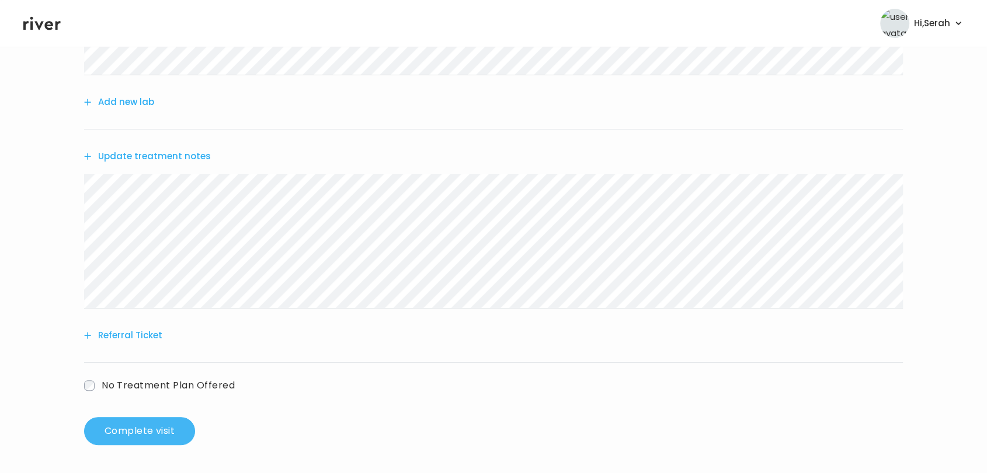
click at [156, 442] on button "Complete visit" at bounding box center [139, 431] width 111 height 28
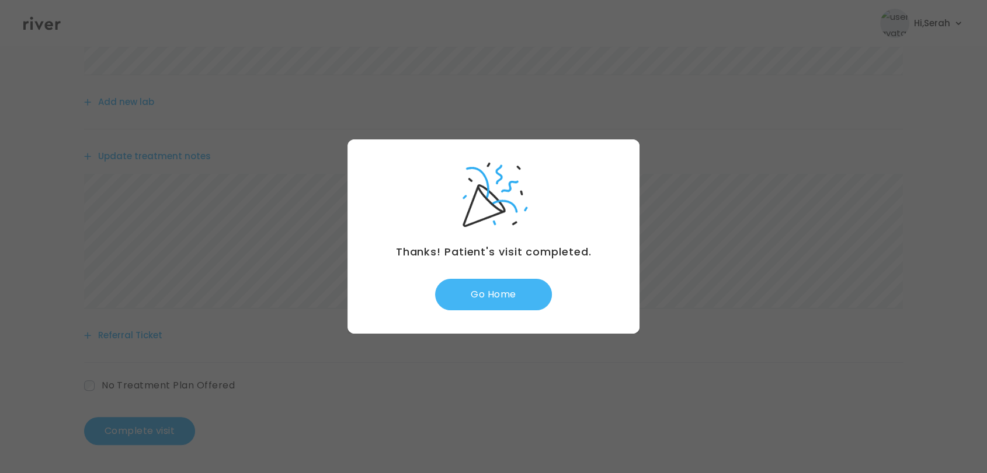
click at [497, 294] on button "Go Home" at bounding box center [493, 295] width 117 height 32
